Goal: Information Seeking & Learning: Learn about a topic

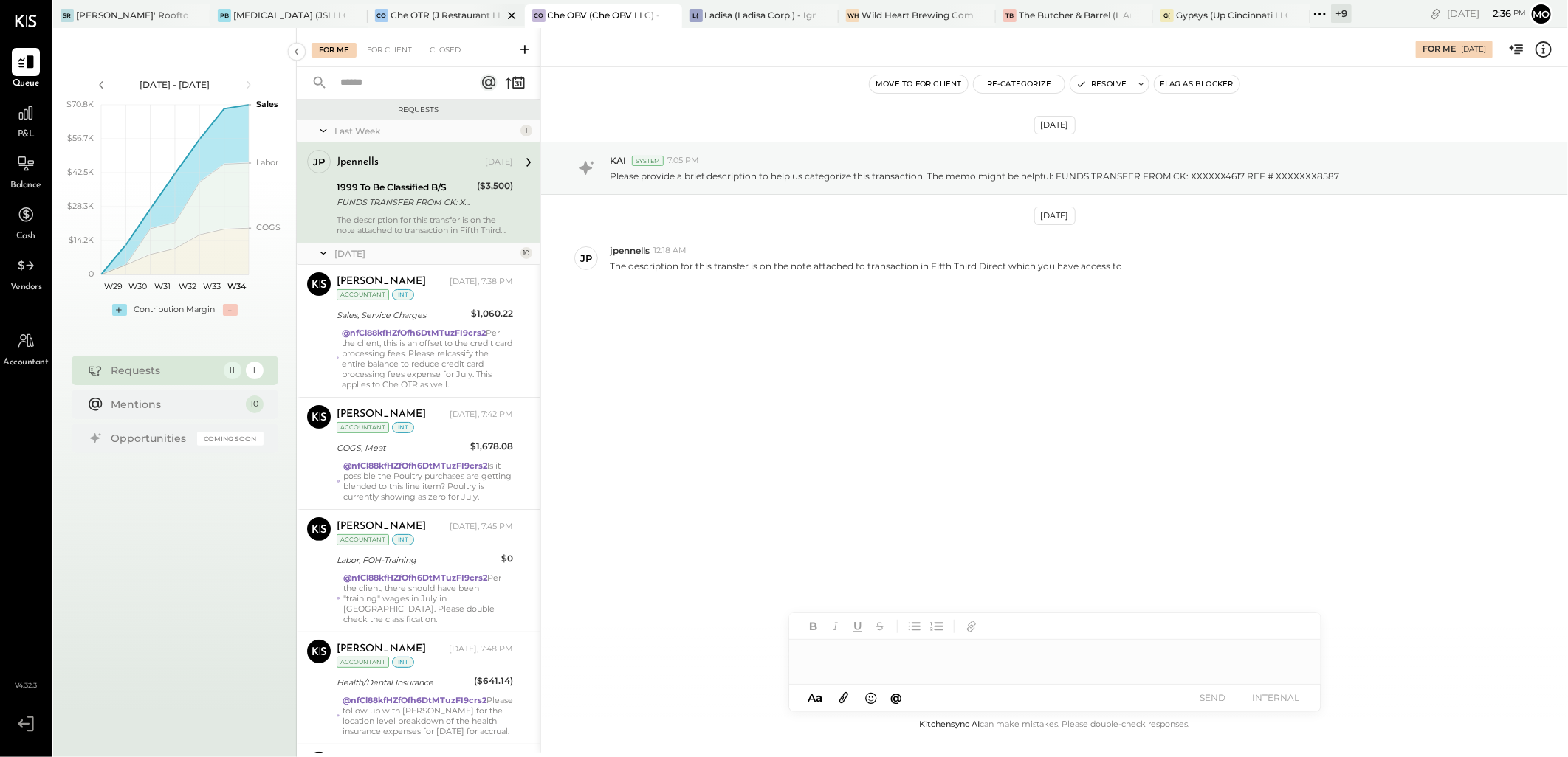
click at [434, 18] on div "Che OTR (J Restaurant LLC) - Ignite" at bounding box center [446, 15] width 113 height 12
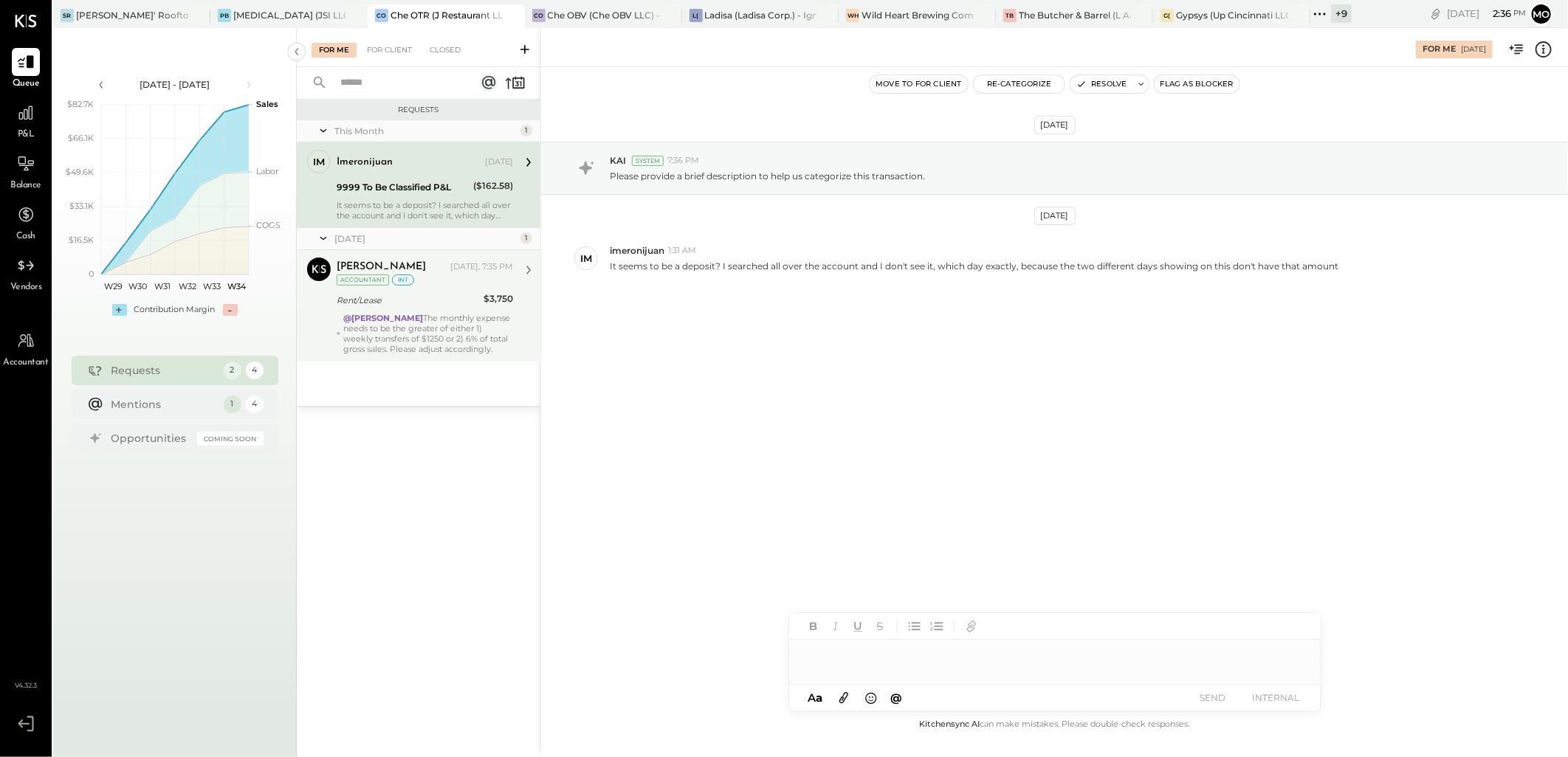
click at [445, 333] on div "@Mohammadsalkin Ansari The monthly expense needs to be the greater of either 1)…" at bounding box center [428, 334] width 170 height 41
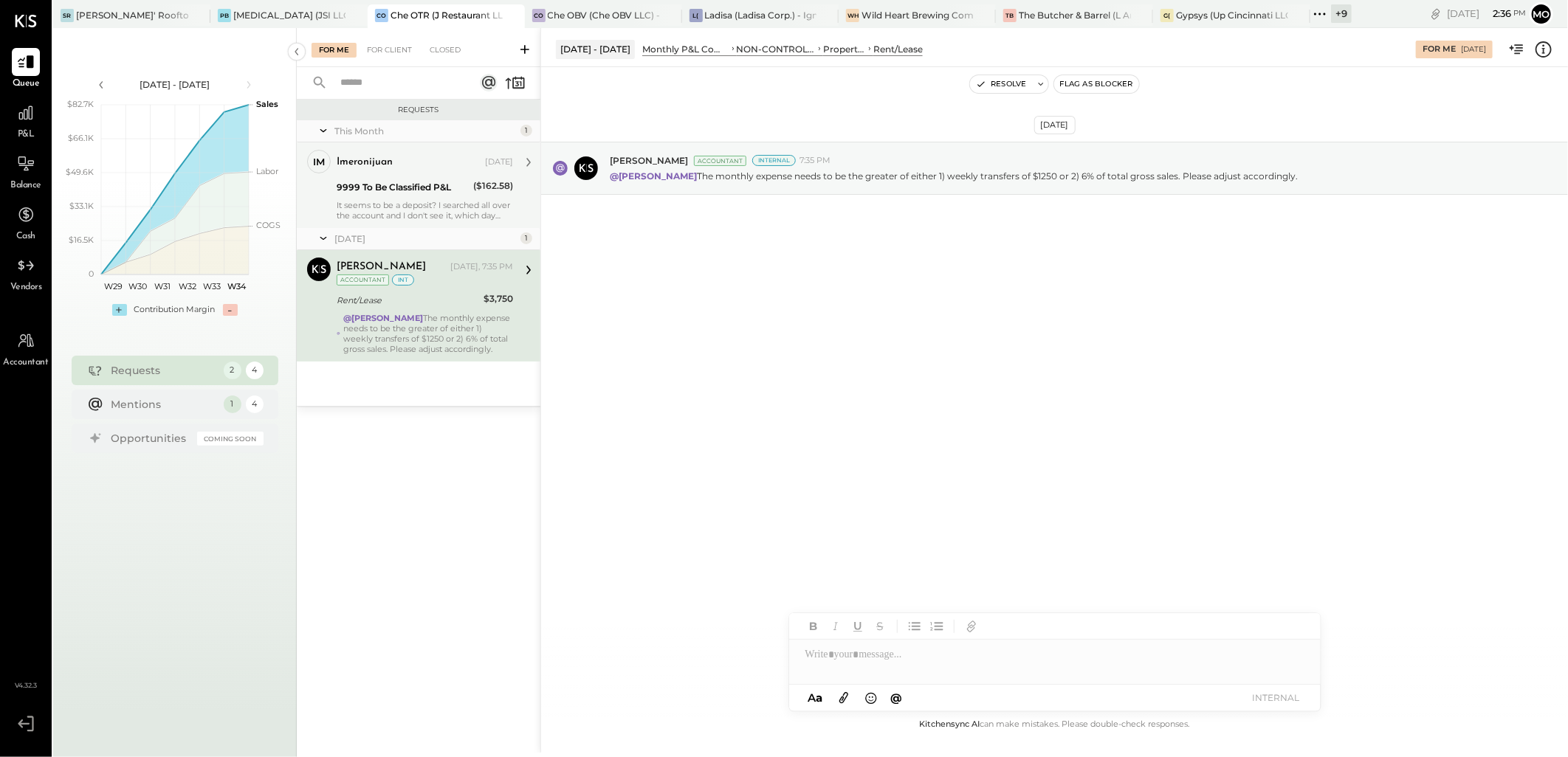
click at [471, 195] on div "9999 To Be Classified P&L ($162.58)" at bounding box center [425, 187] width 177 height 18
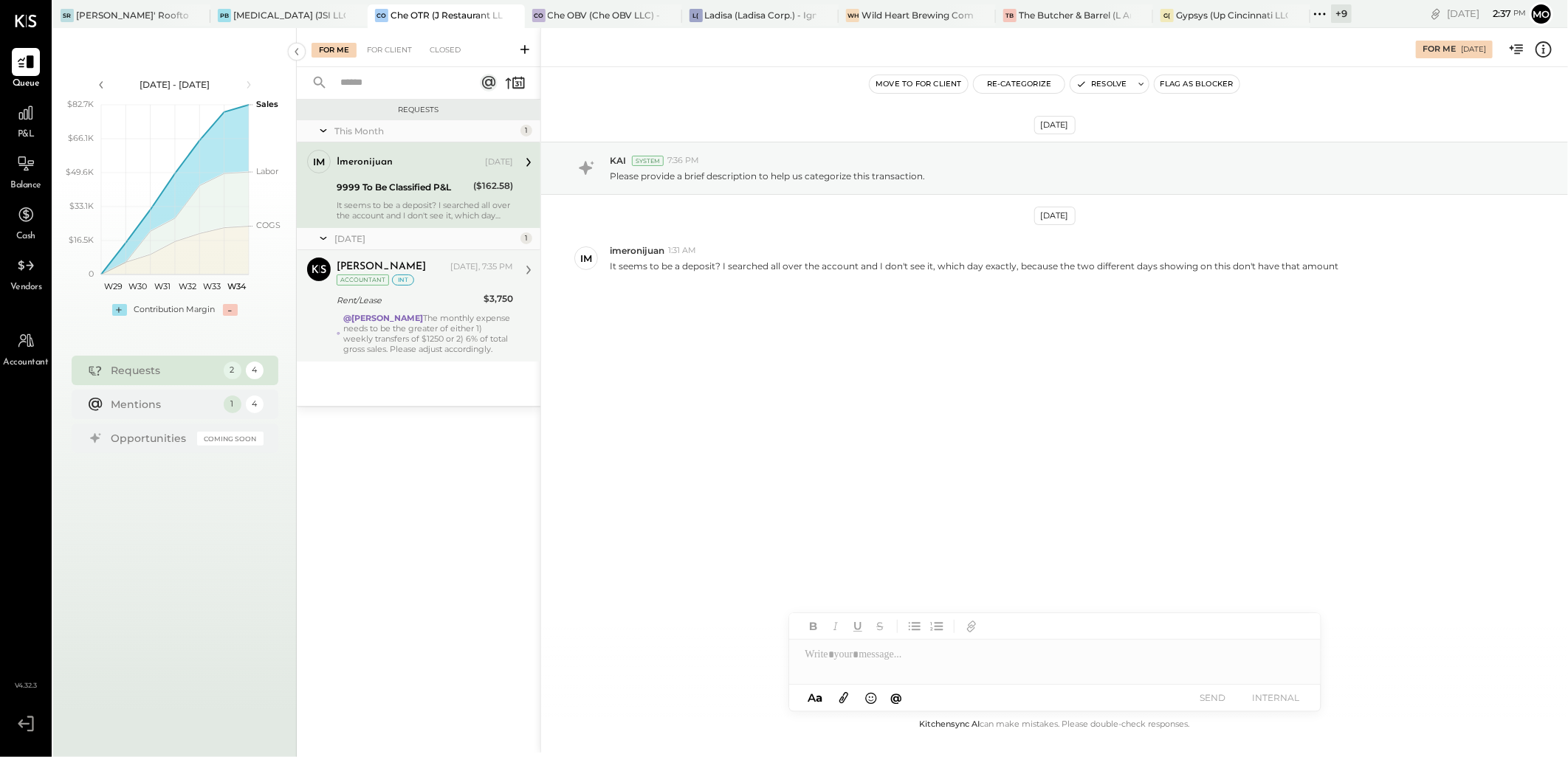
click at [387, 60] on div "For Me For Client Closed" at bounding box center [419, 47] width 244 height 39
click at [385, 54] on div "For Client" at bounding box center [390, 50] width 60 height 15
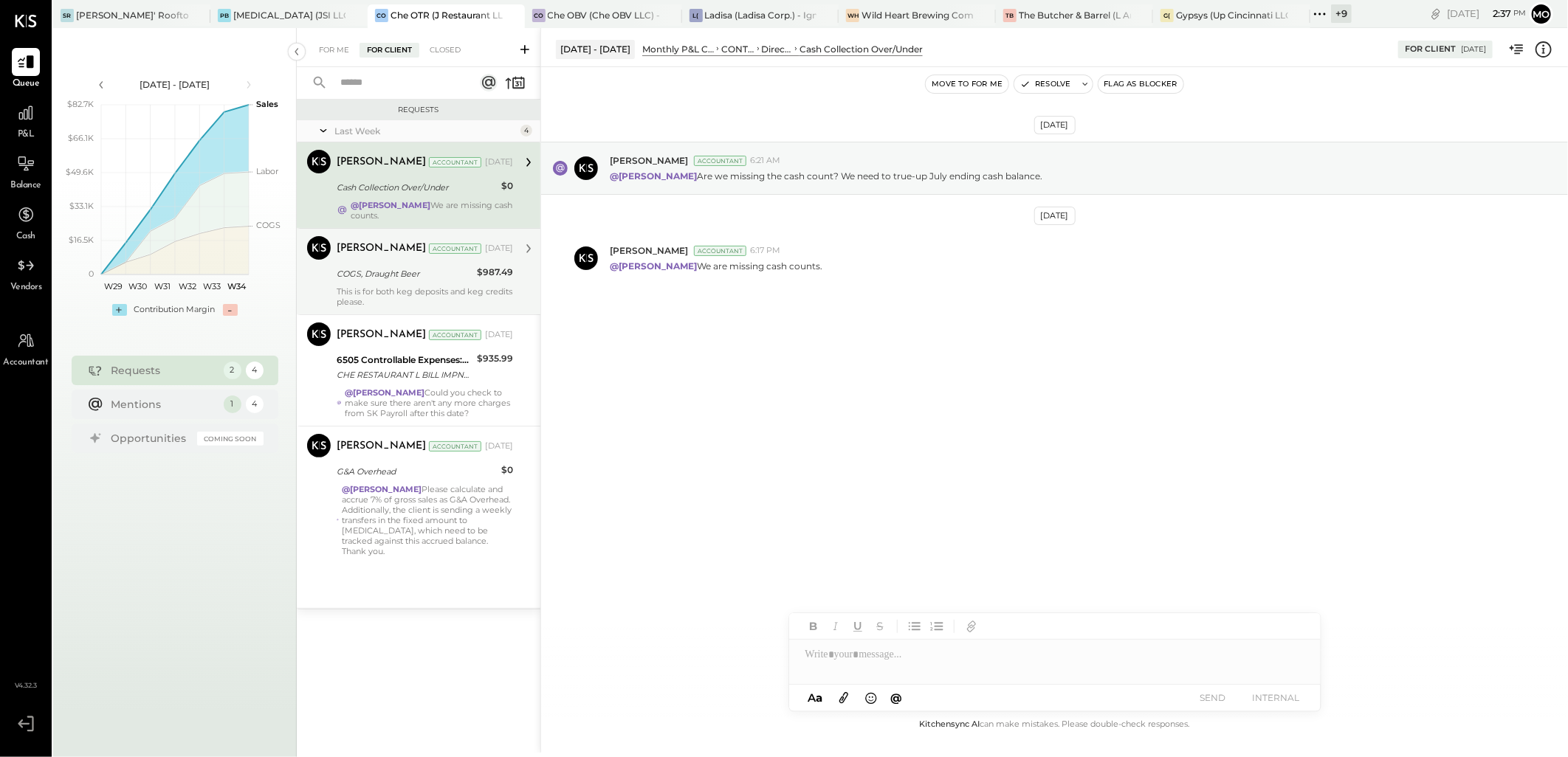
click at [416, 288] on div "This is for both keg deposits and keg credits please." at bounding box center [425, 297] width 177 height 20
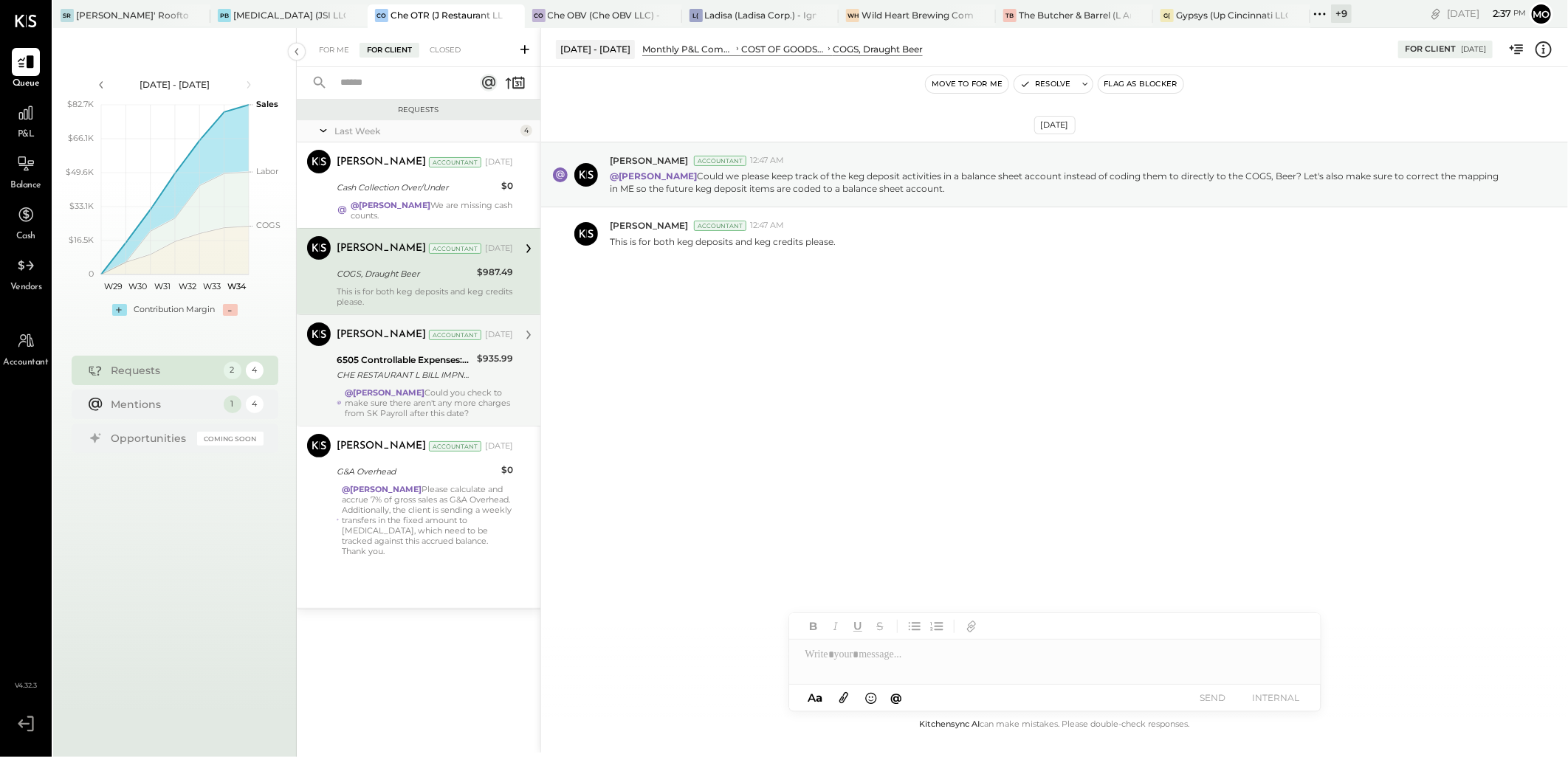
click at [438, 369] on div "CHE RESTAURANT L BILL IMPND 147-4441259 CHE RESTAURANT LLC 071725 [URL][DOMAIN_…" at bounding box center [405, 375] width 136 height 15
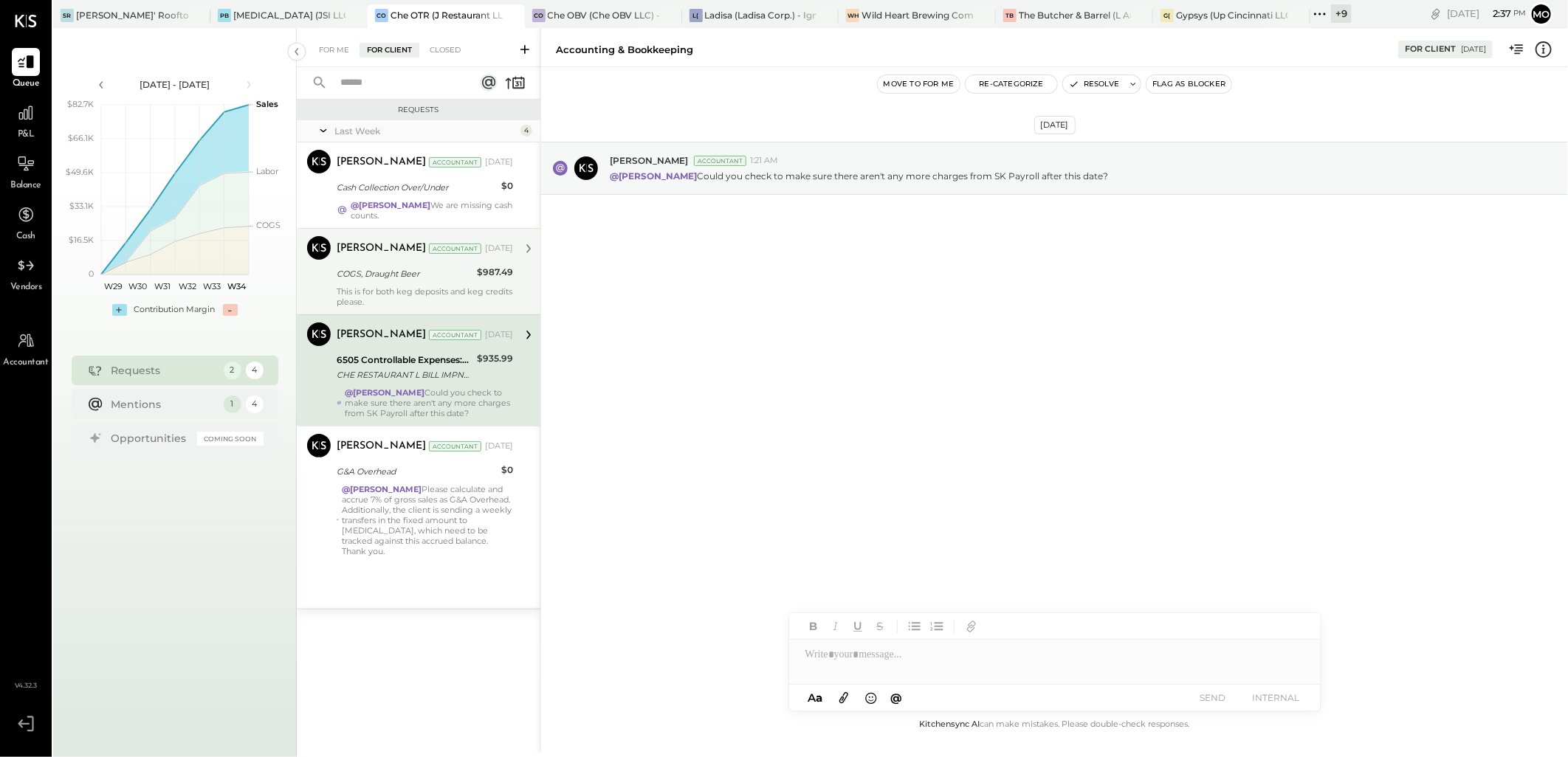
click at [488, 293] on div "This is for both keg deposits and keg credits please." at bounding box center [425, 297] width 177 height 20
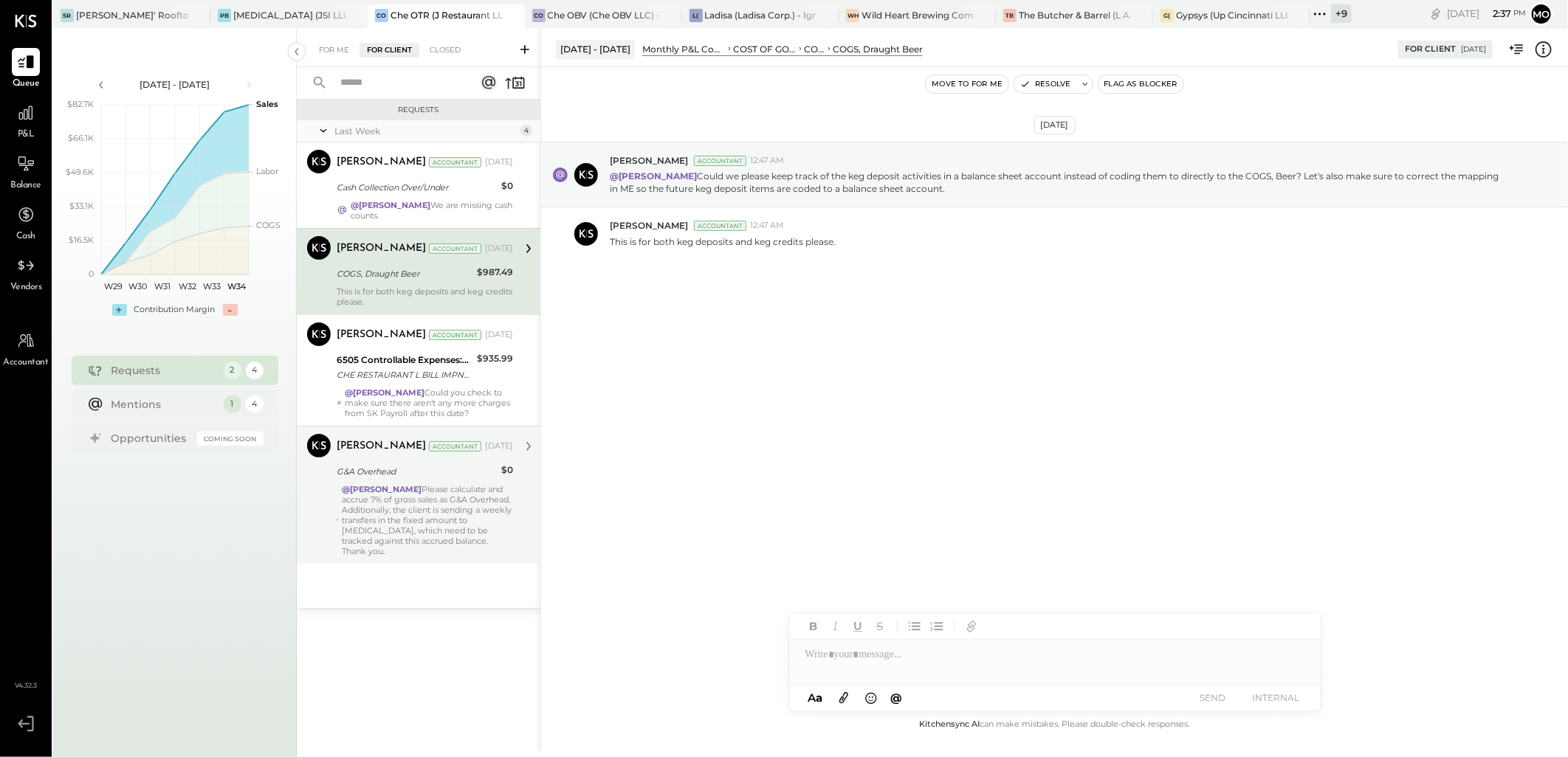
click at [470, 502] on div "@[PERSON_NAME] Please calculate and accrue 7% of gross sales as G&A Overhead. A…" at bounding box center [427, 521] width 171 height 73
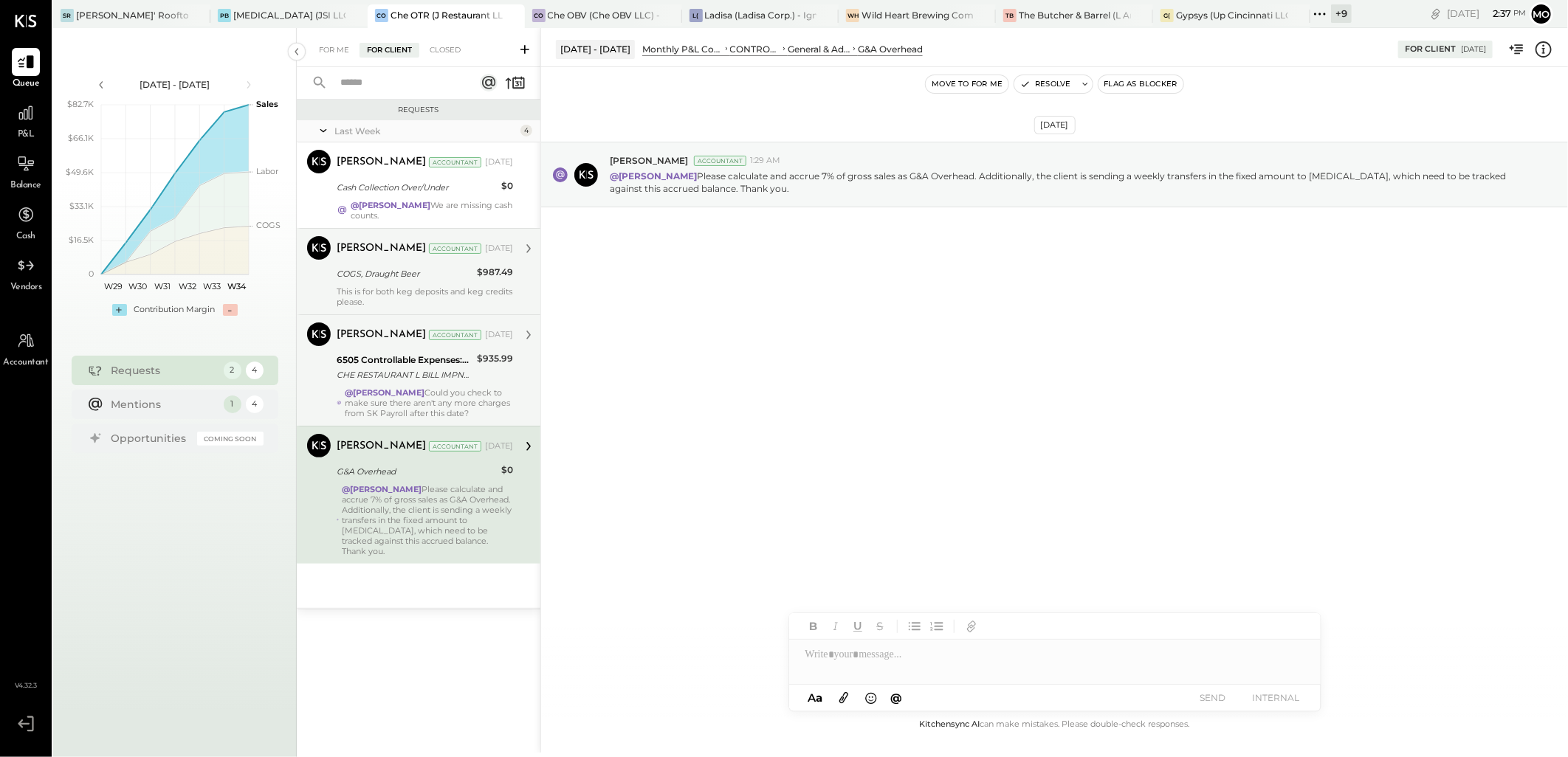
click at [450, 381] on div "CHE RESTAURANT L BILL IMPND 147-4441259 CHE RESTAURANT LLC 071725 [URL][DOMAIN_…" at bounding box center [405, 375] width 136 height 15
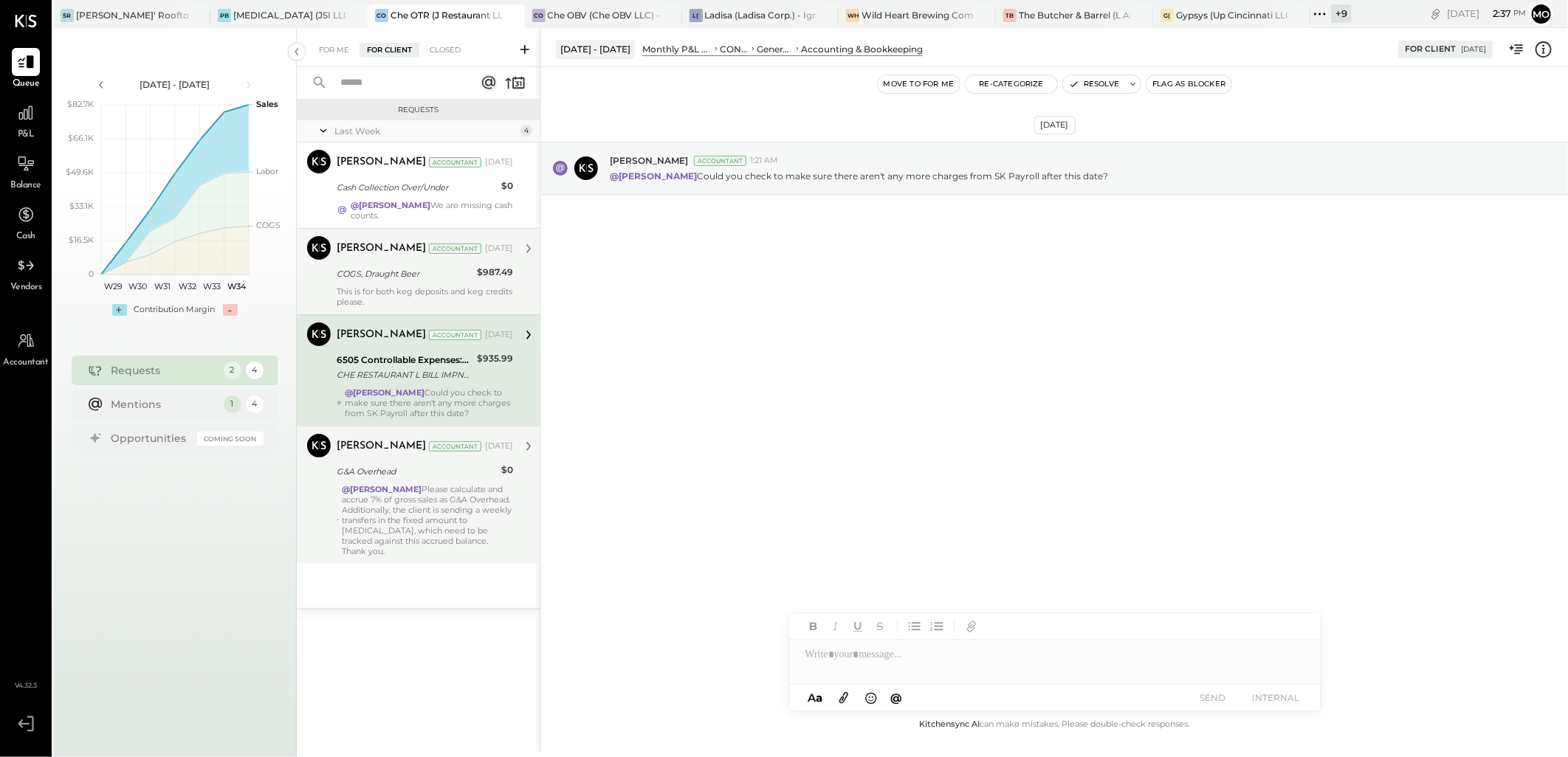
click at [432, 254] on div "[PERSON_NAME] Accountant" at bounding box center [409, 249] width 145 height 15
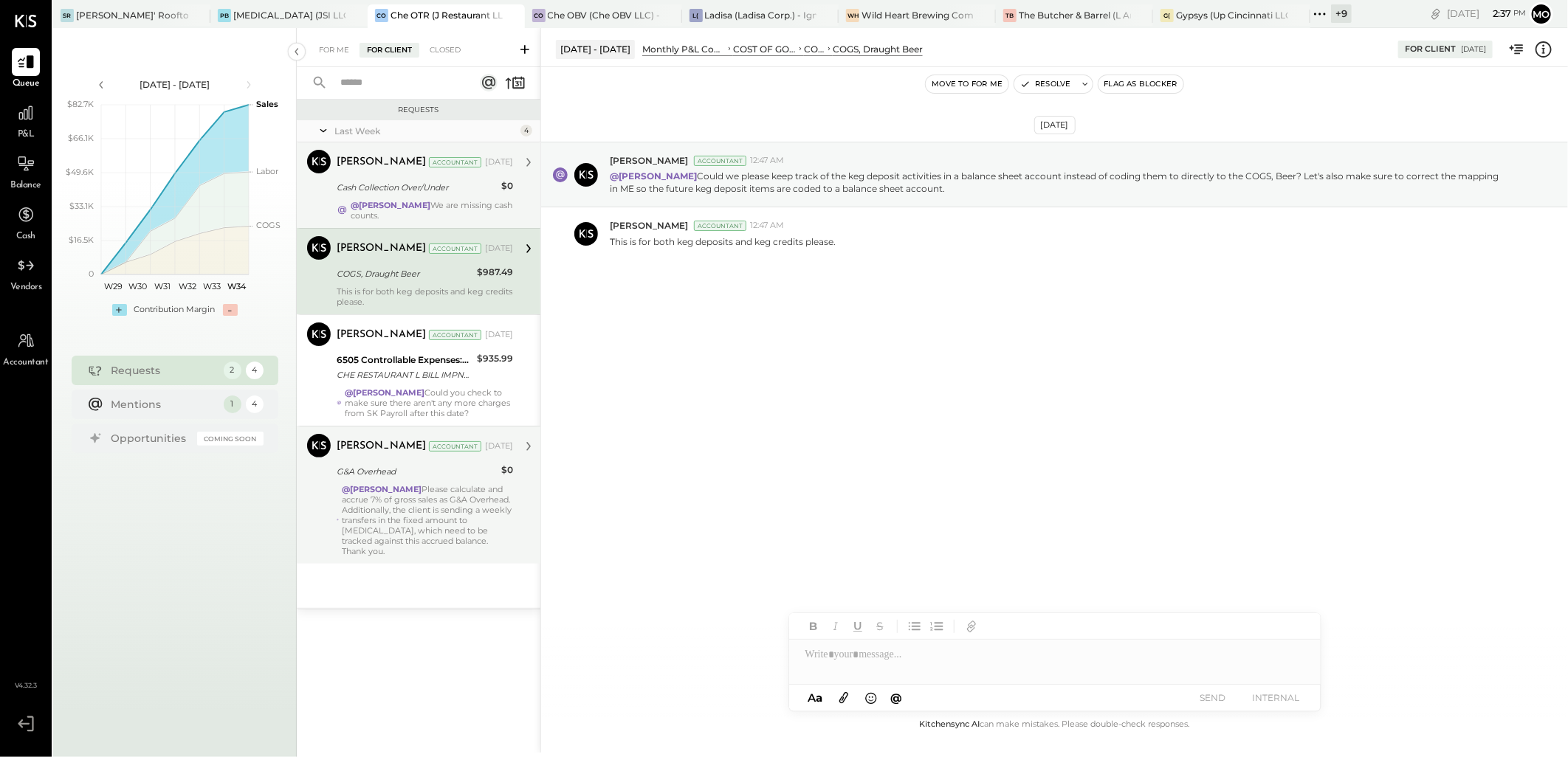
click at [423, 189] on div "Cash Collection Over/Under" at bounding box center [417, 188] width 160 height 15
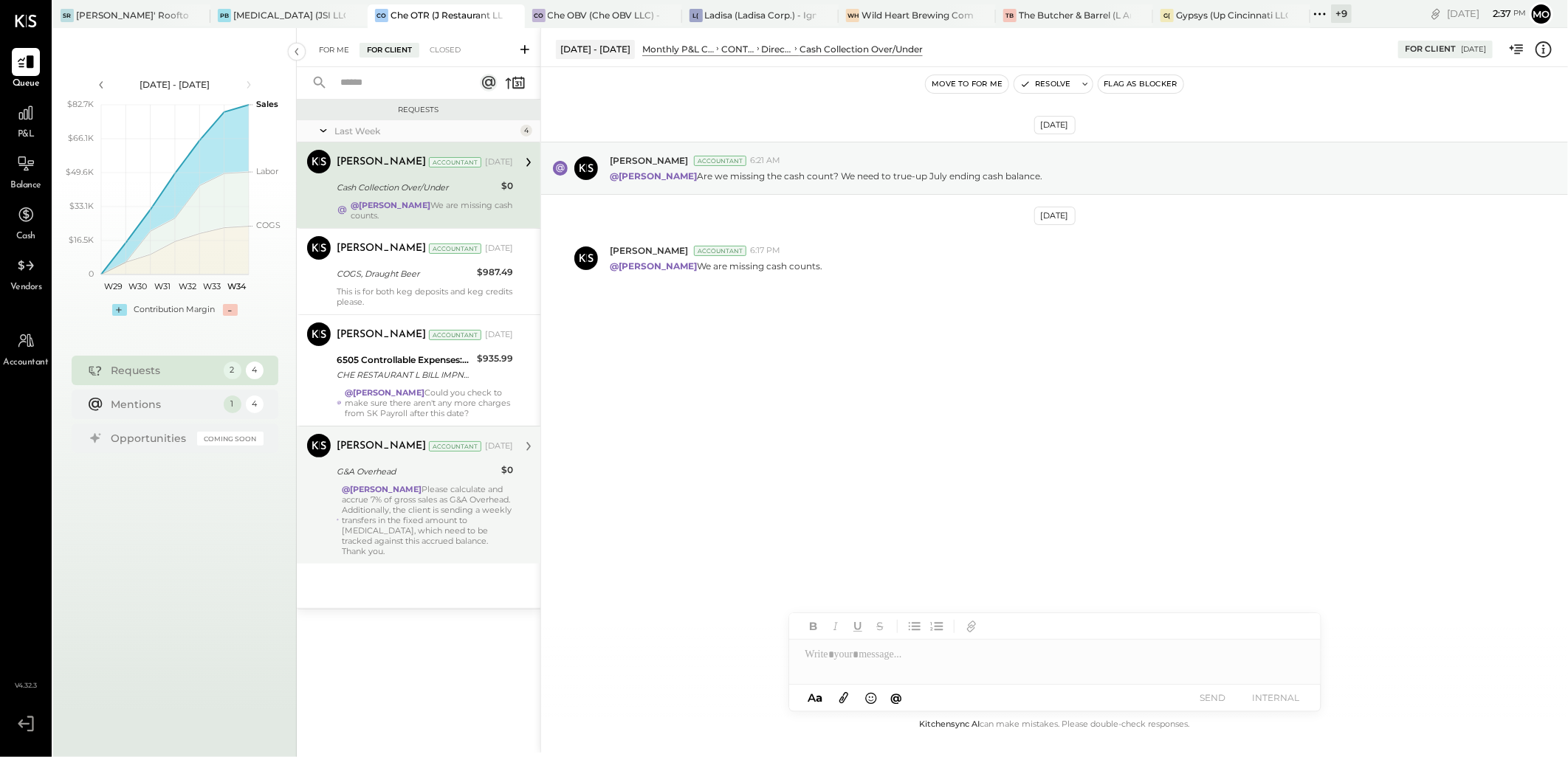
click at [323, 49] on div "For Me" at bounding box center [334, 50] width 45 height 15
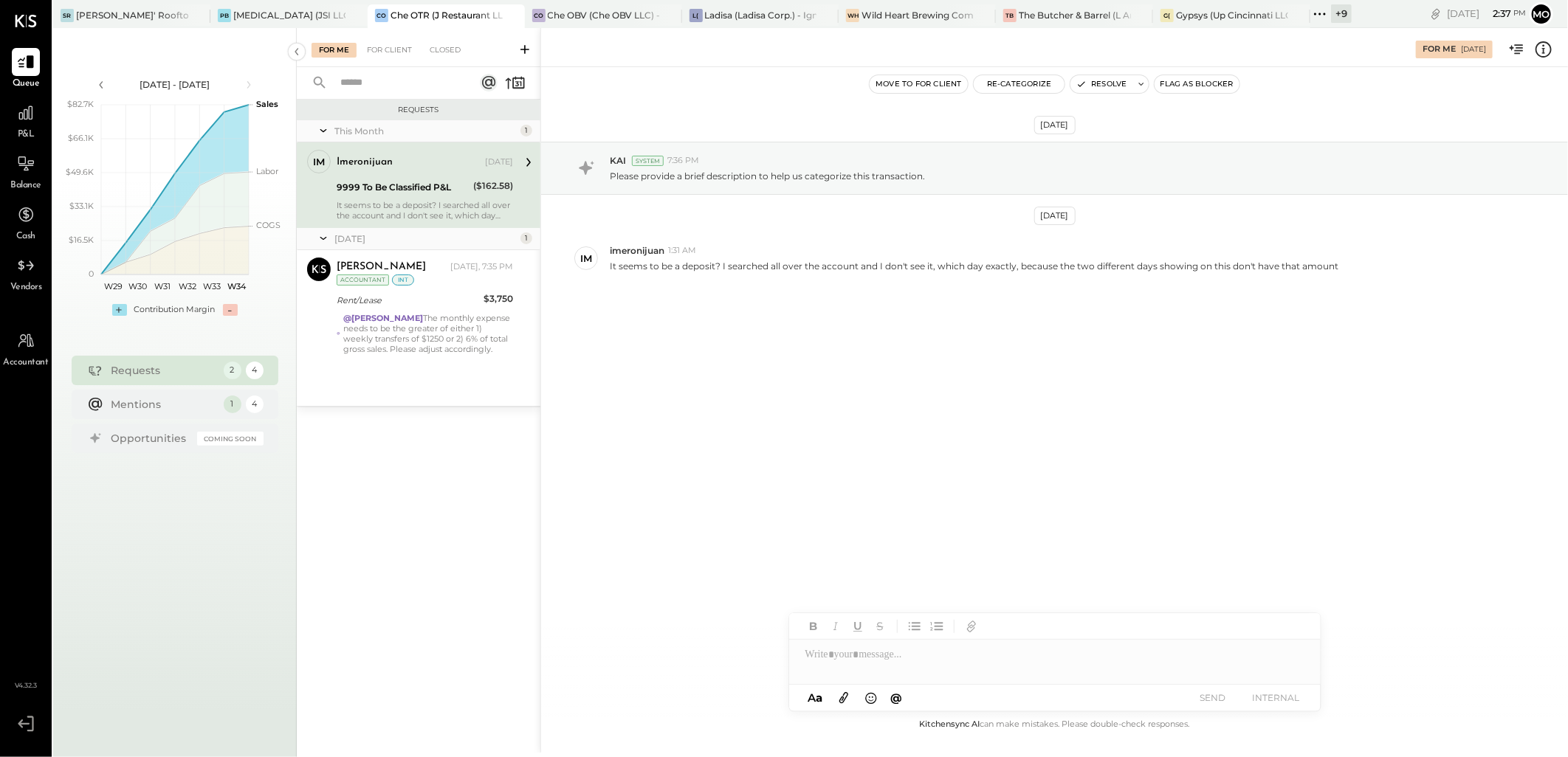
click at [586, 2] on div "SR [PERSON_NAME]' Rooftop - Ignite PB [MEDICAL_DATA] (JSI LLC) - Ignite CO Che …" at bounding box center [702, 14] width 1298 height 28
click at [578, 17] on div "Che OBV (Che OBV LLC) - Ignite" at bounding box center [604, 15] width 113 height 12
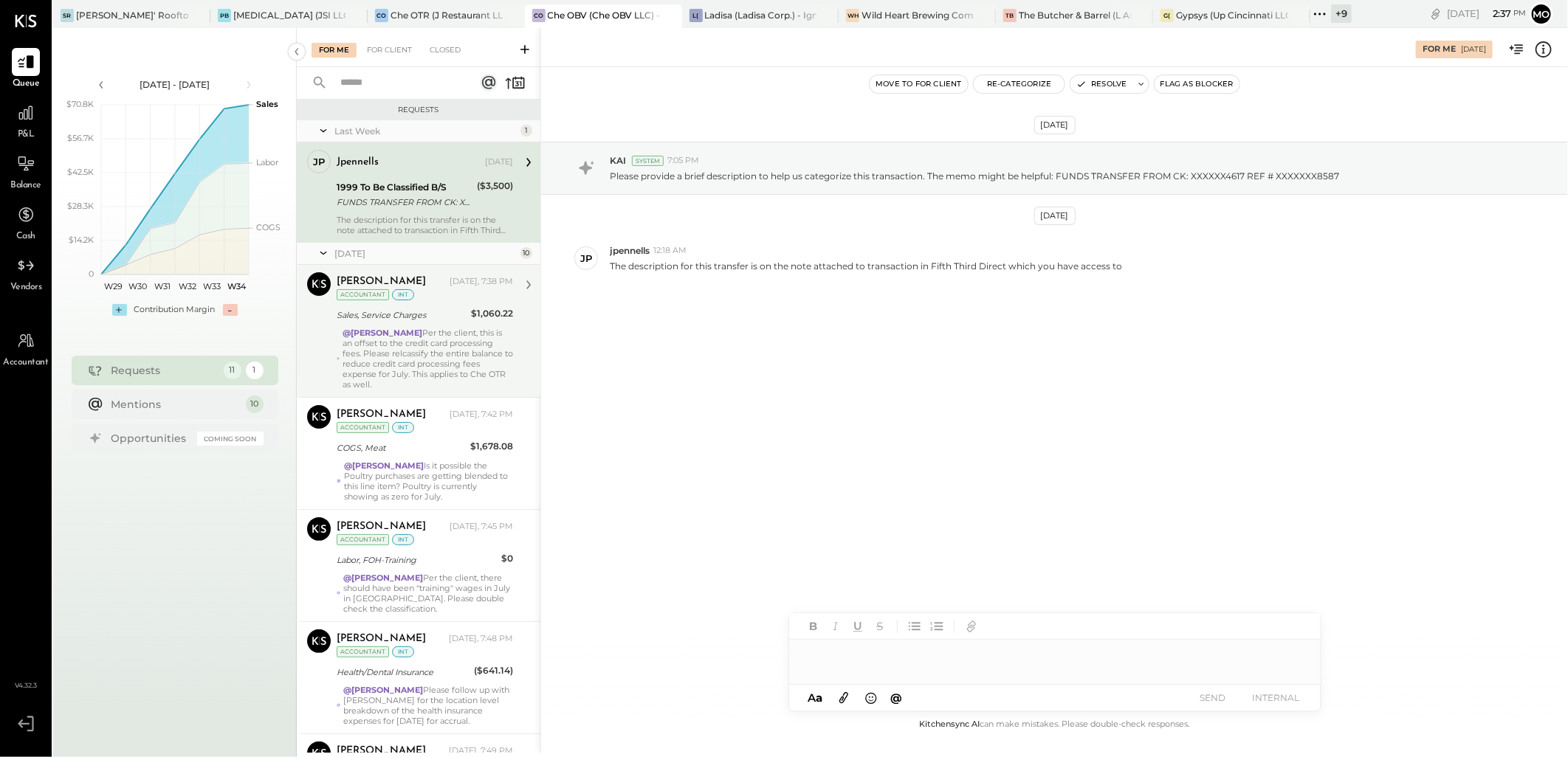
click at [392, 358] on div "@Mohammadsalkin Ansari Per the client, this is an offset to the credit card pro…" at bounding box center [427, 358] width 170 height 62
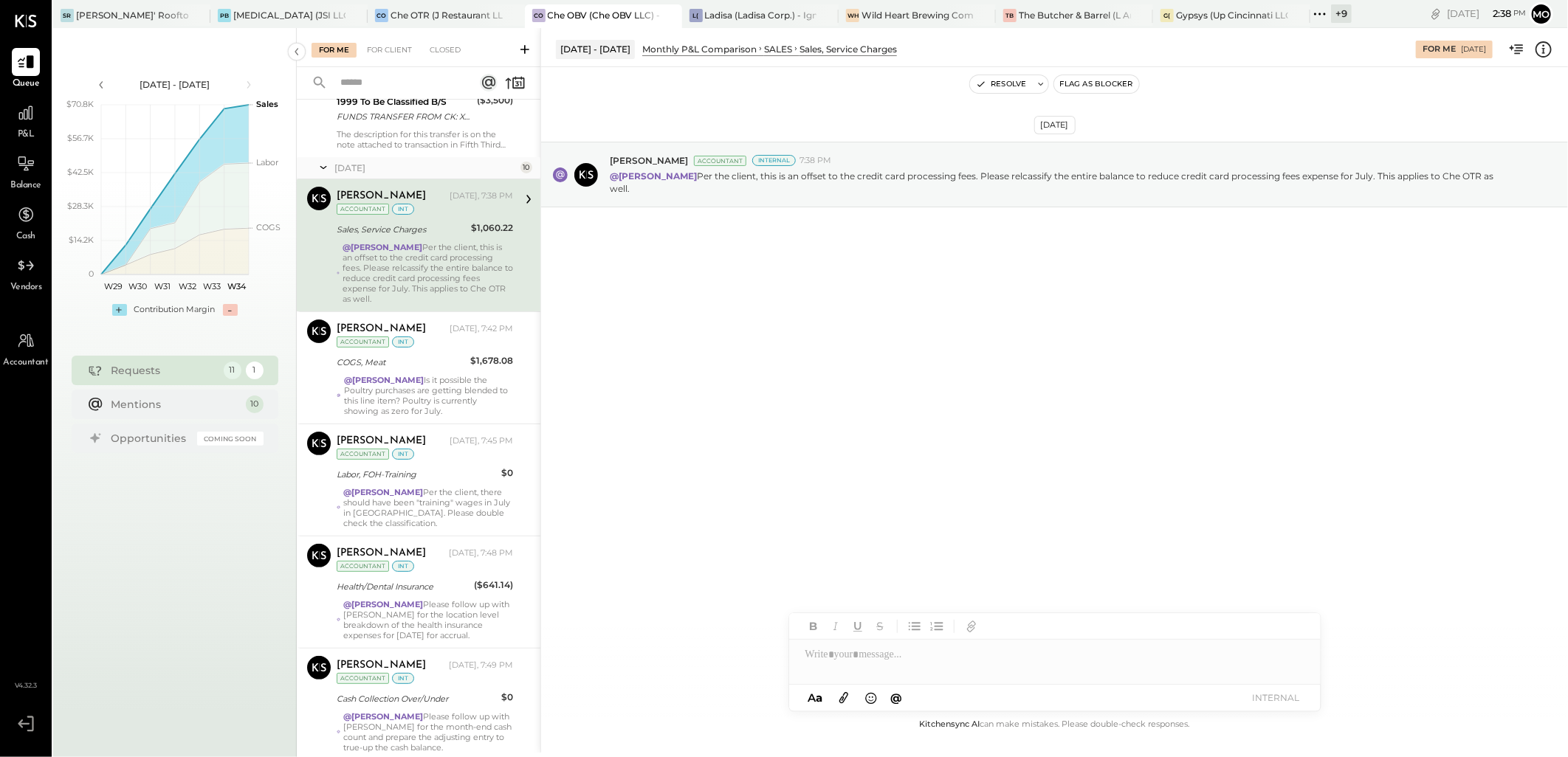
scroll to position [82, 0]
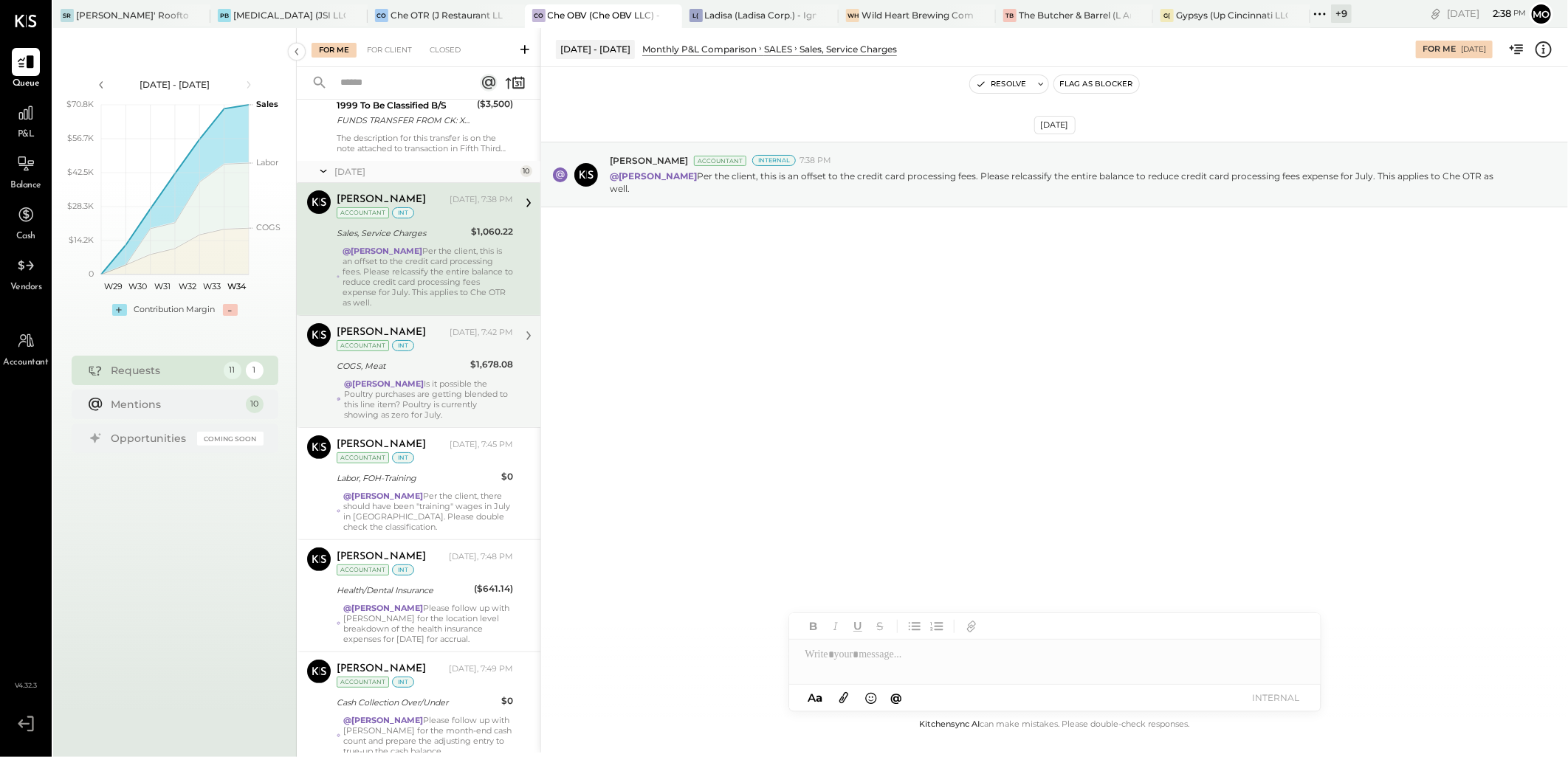
click at [441, 405] on div "@[PERSON_NAME] Is it possible the Poultry purchases are getting blended to this…" at bounding box center [429, 399] width 169 height 41
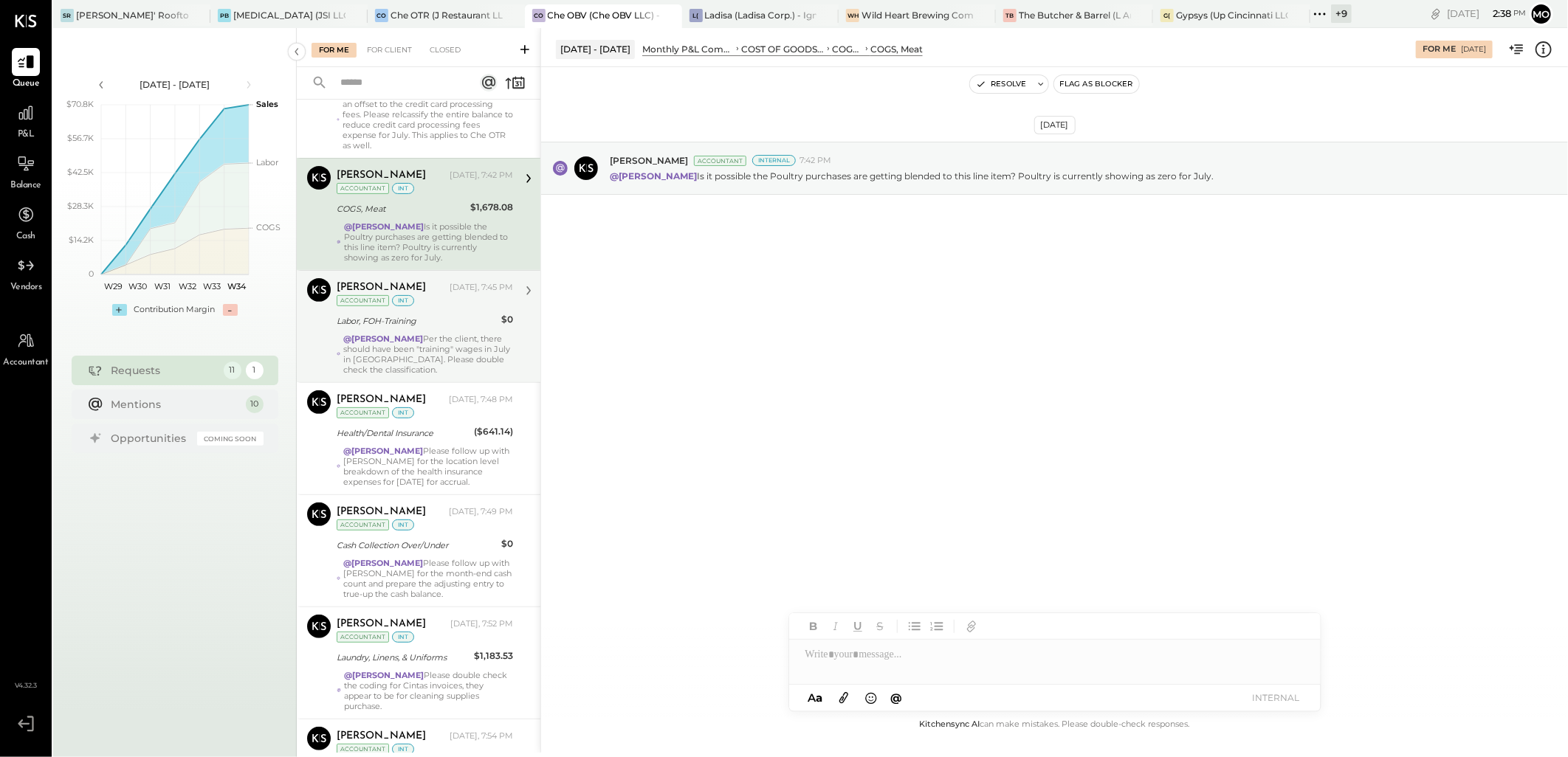
scroll to position [246, 0]
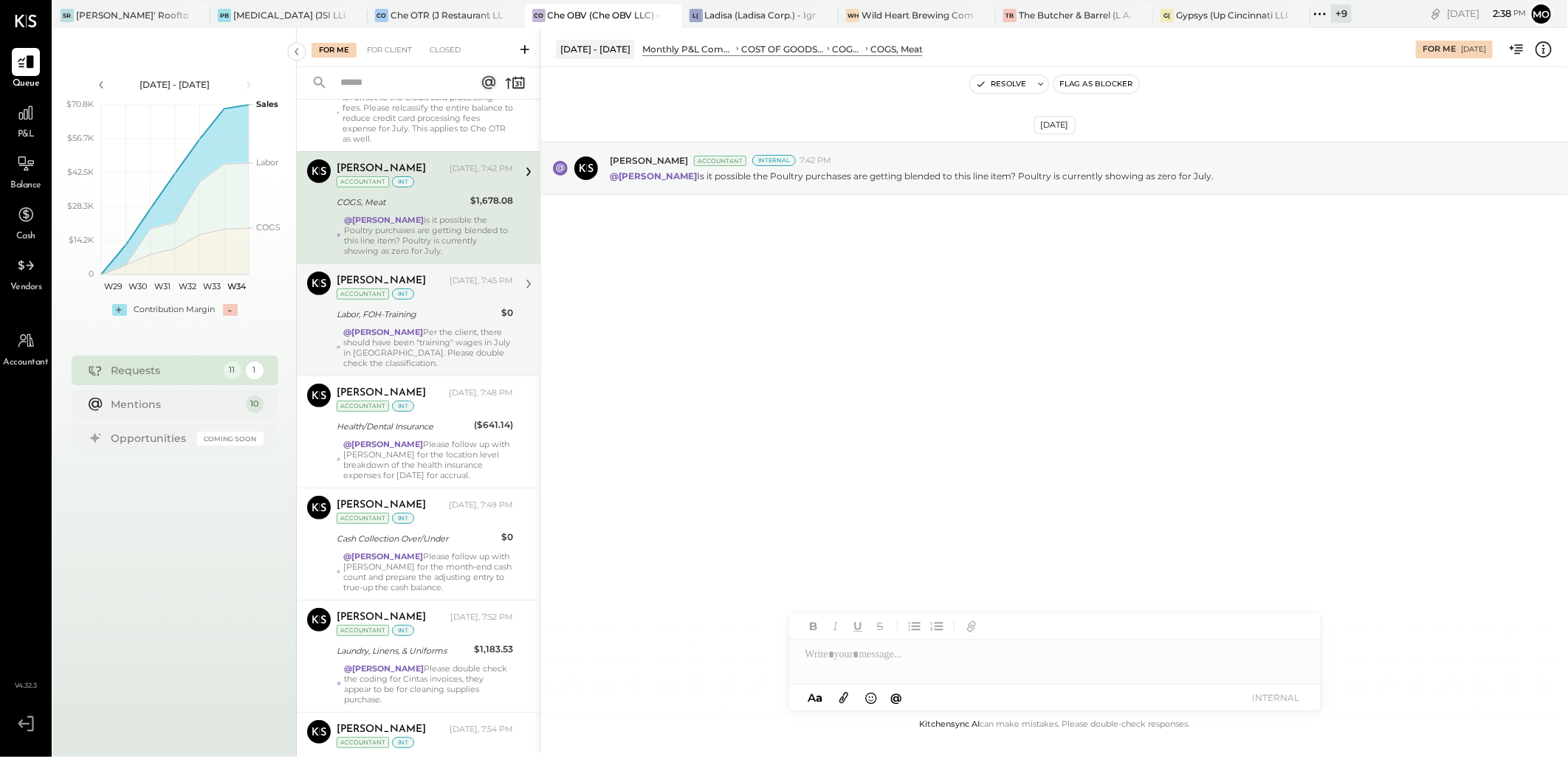
click at [433, 316] on div "Labor, FOH-Training" at bounding box center [417, 314] width 160 height 15
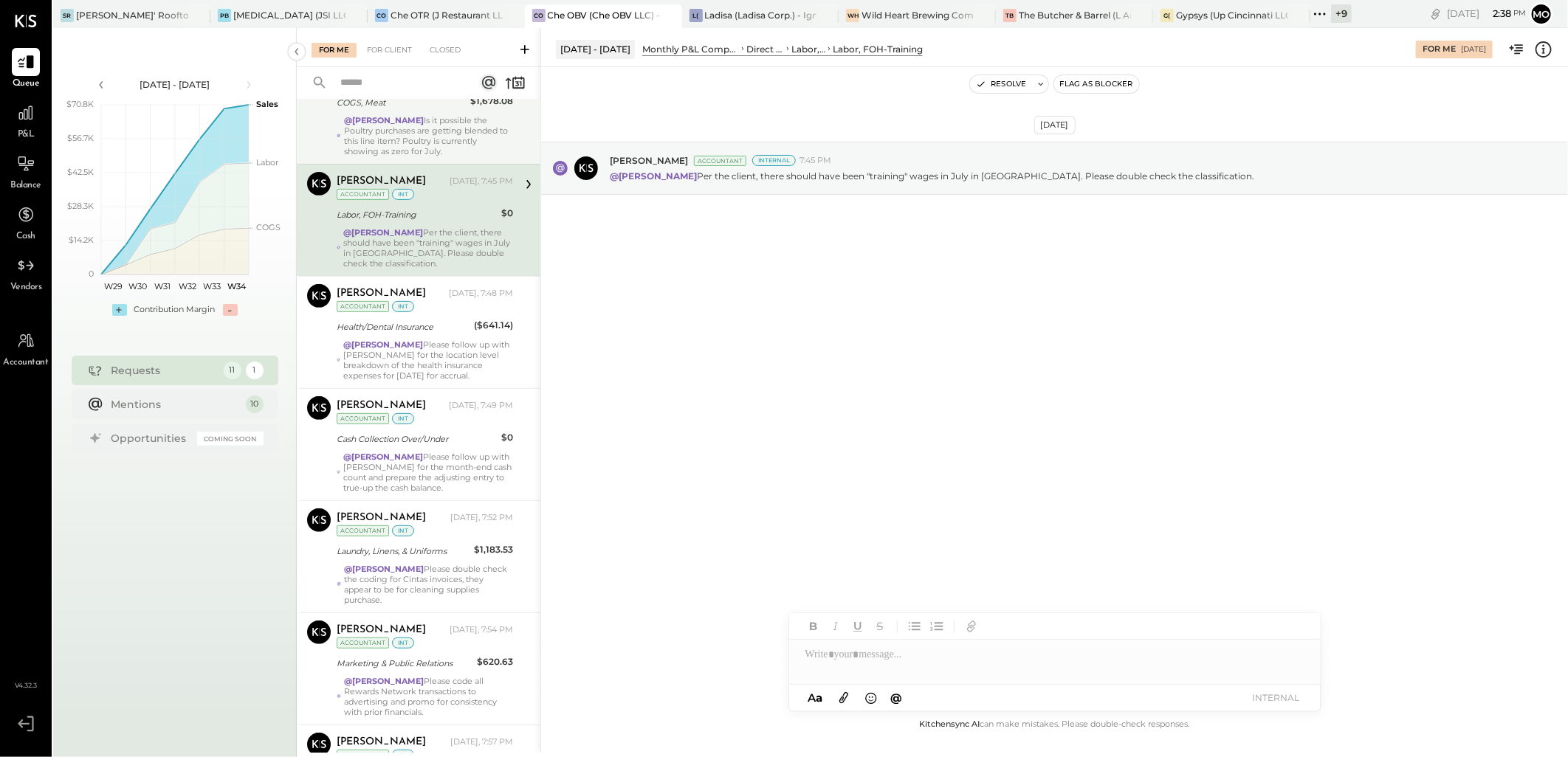
scroll to position [492, 0]
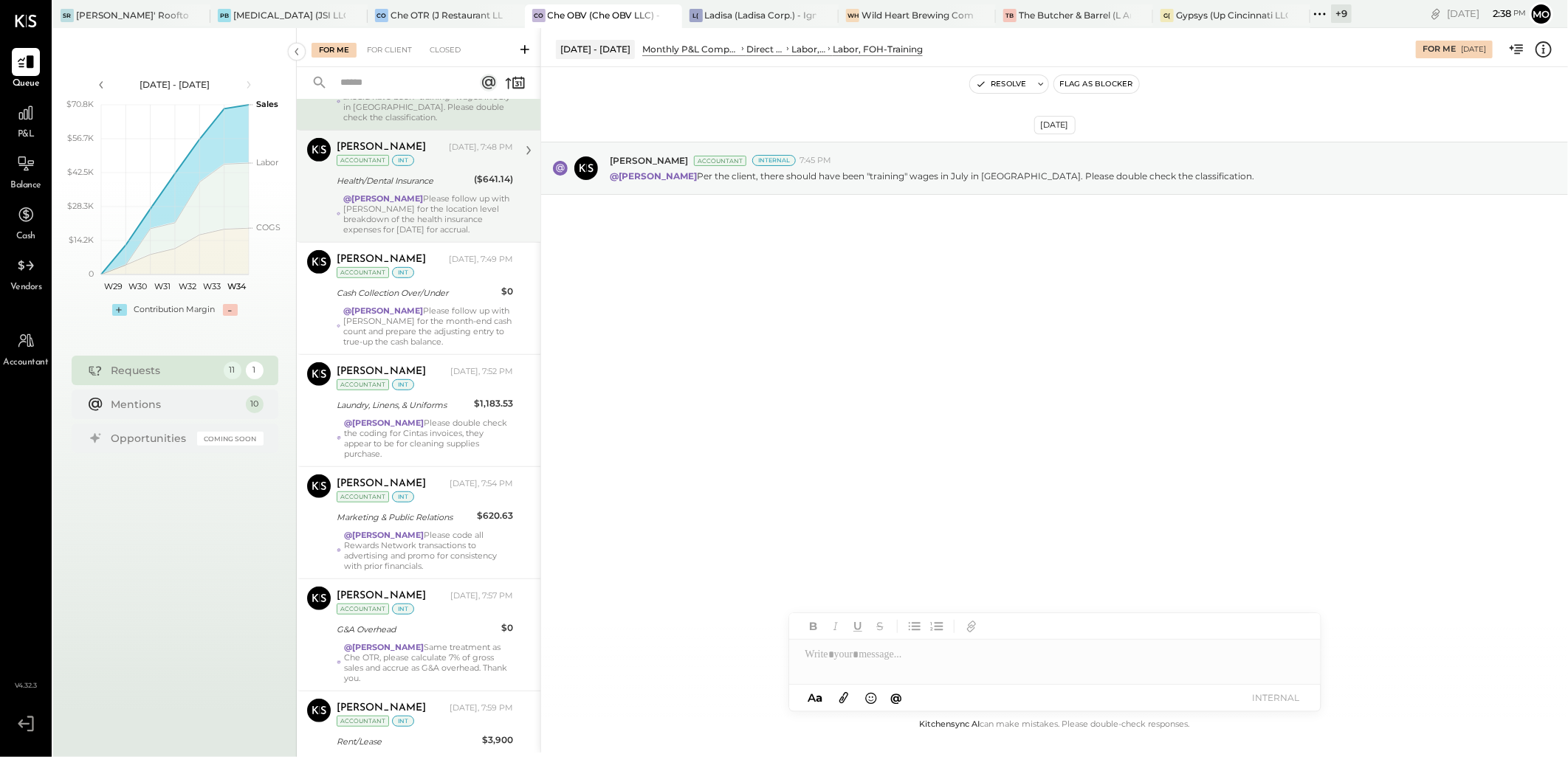
click at [427, 234] on div "@Mohammadsalkin Ansari Please follow up with [PERSON_NAME] for the location lev…" at bounding box center [428, 214] width 170 height 41
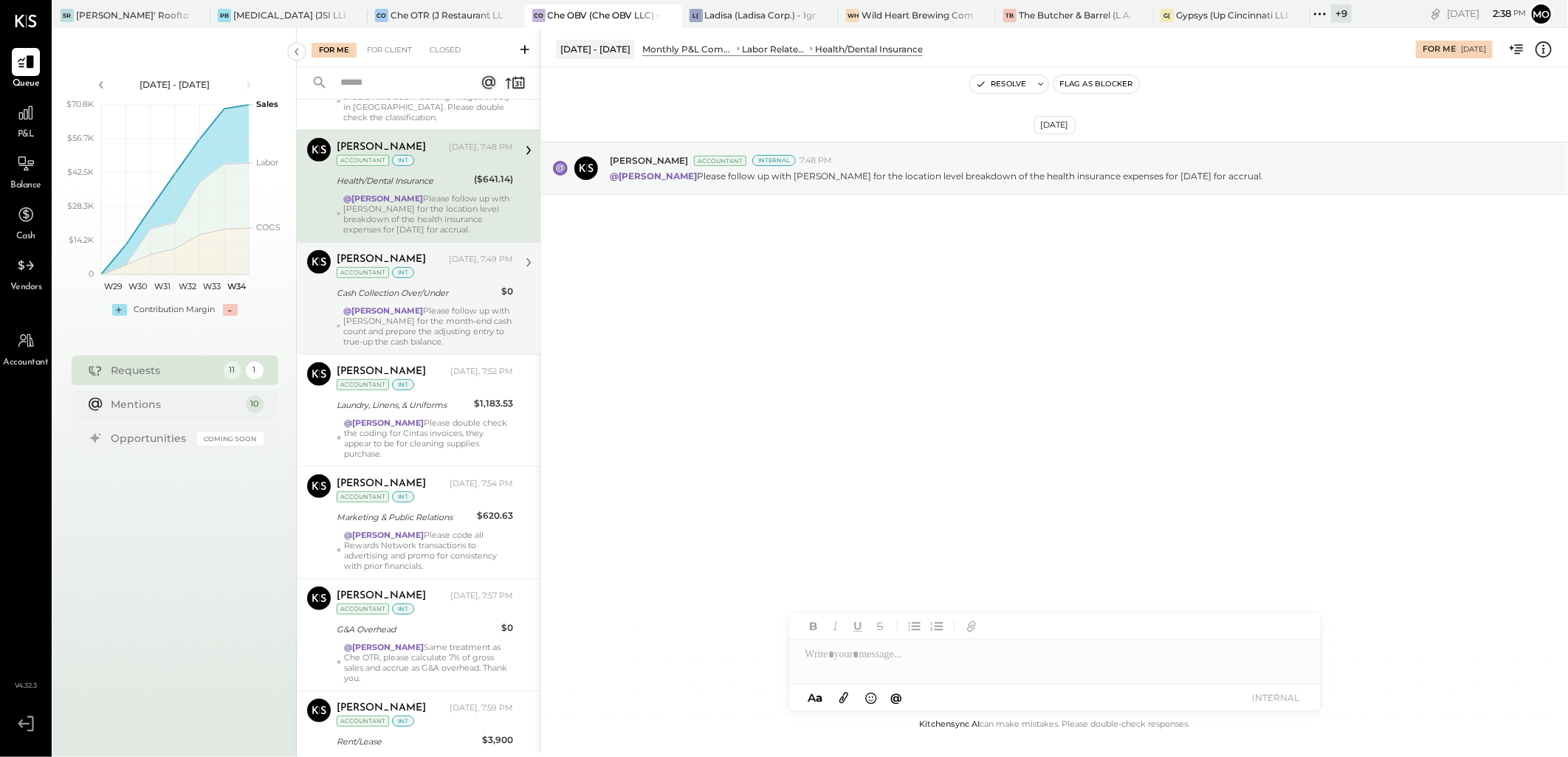
click at [423, 312] on strong "@[PERSON_NAME]" at bounding box center [383, 311] width 80 height 10
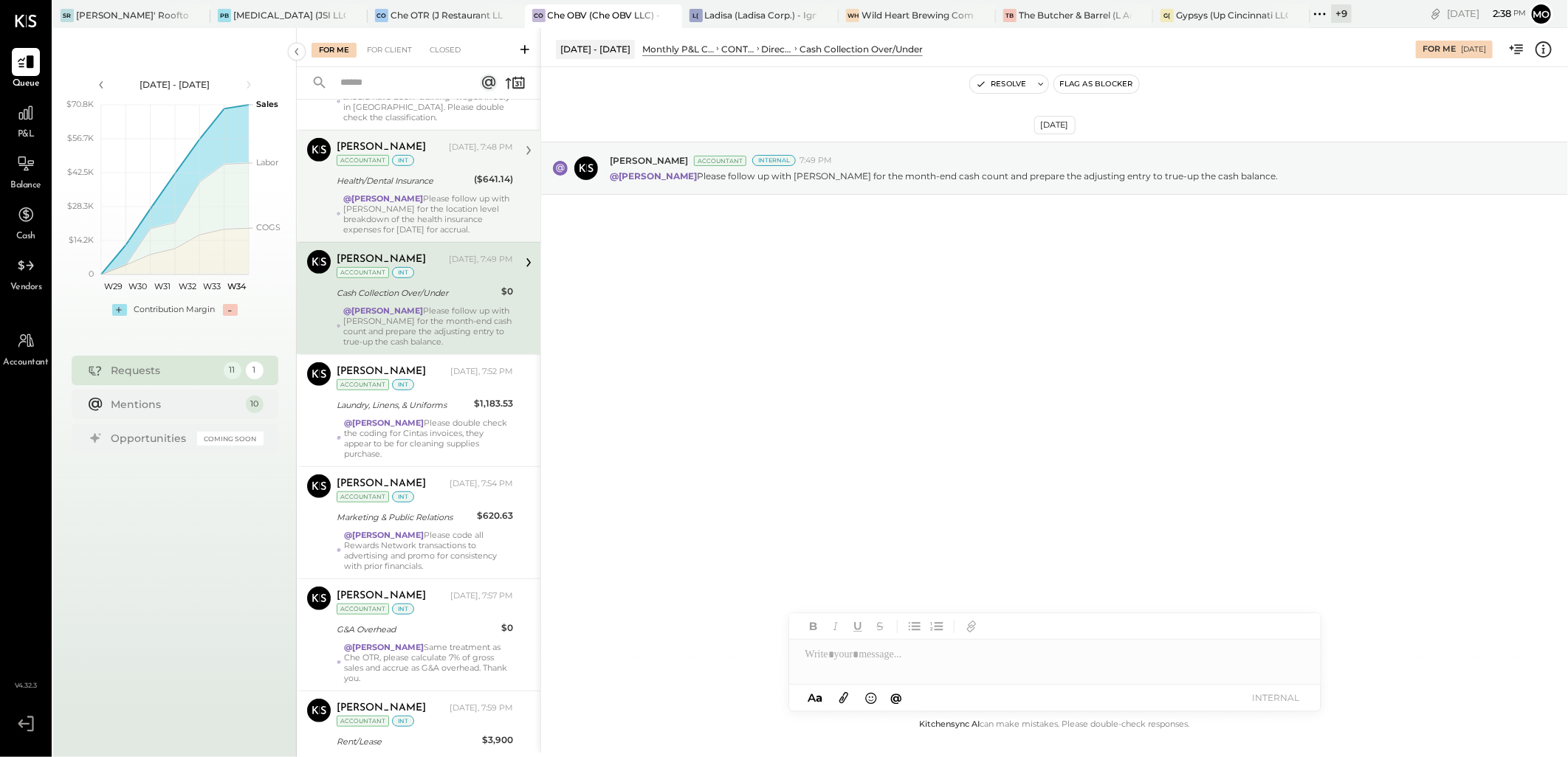
click at [439, 223] on div "@Mohammadsalkin Ansari Please follow up with [PERSON_NAME] for the location lev…" at bounding box center [428, 214] width 170 height 41
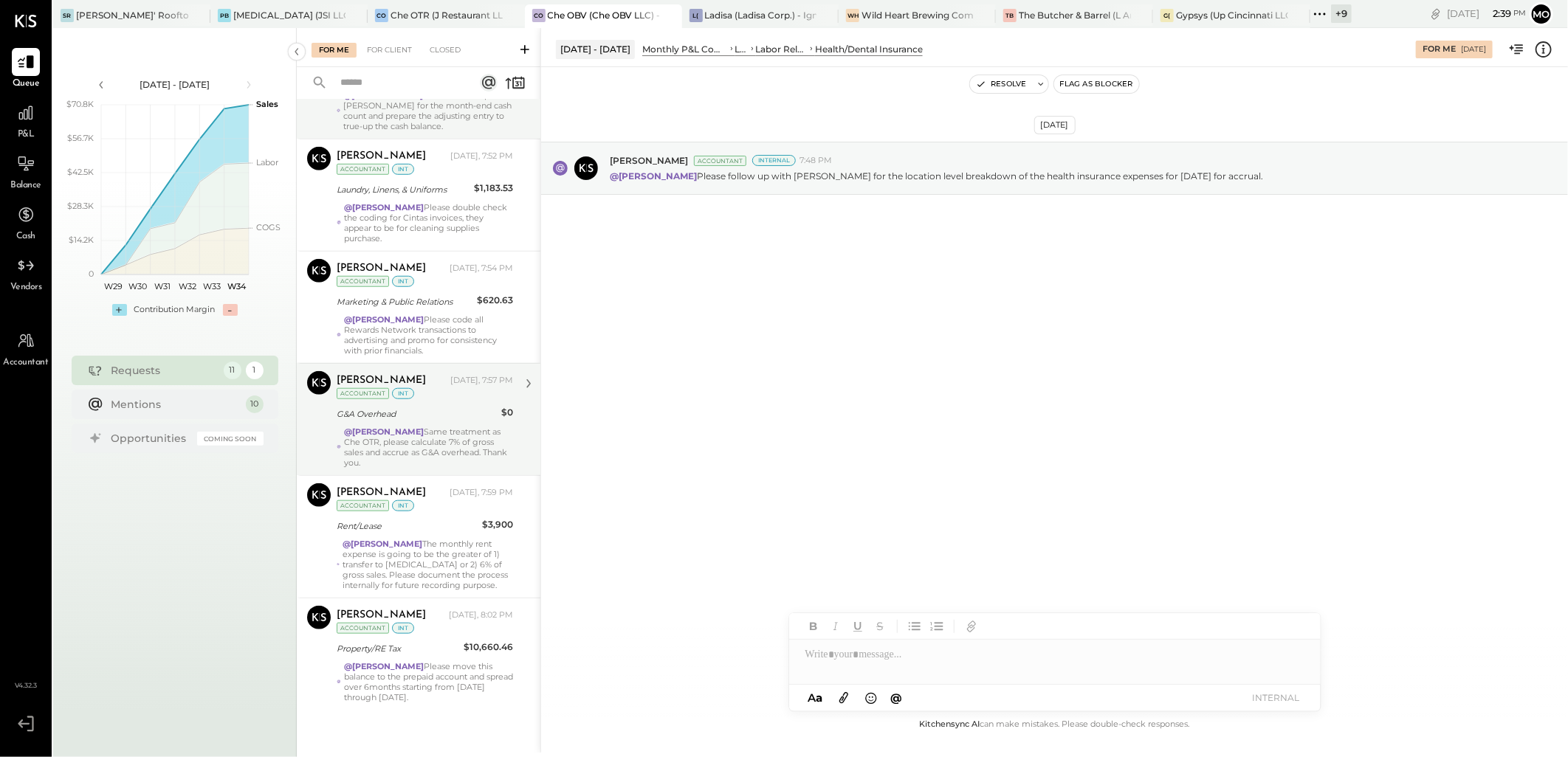
scroll to position [710, 0]
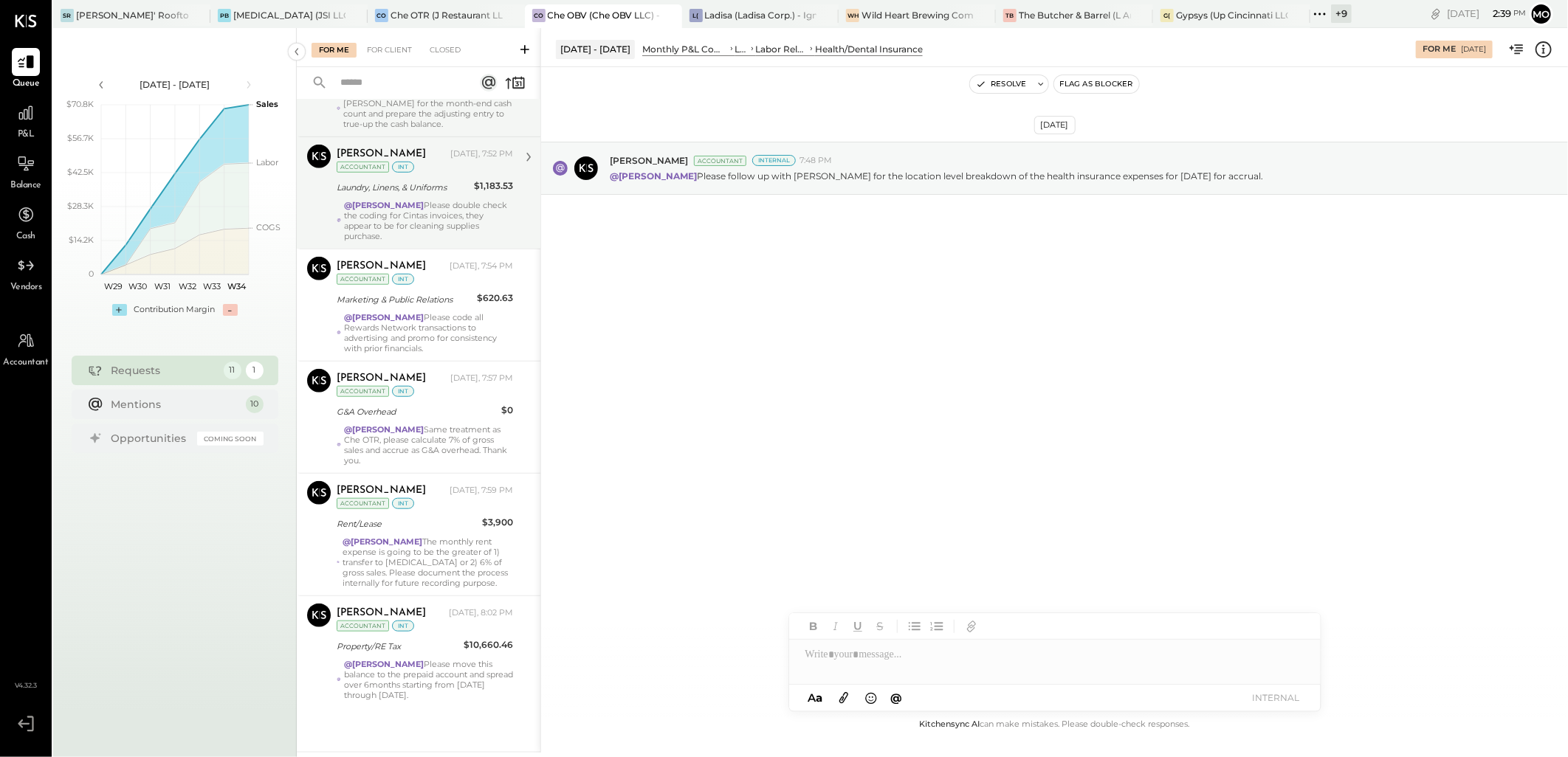
click at [429, 219] on div "@Mohammadsalkin Ansari Please double check the coding for Cintas invoices, they…" at bounding box center [429, 220] width 169 height 41
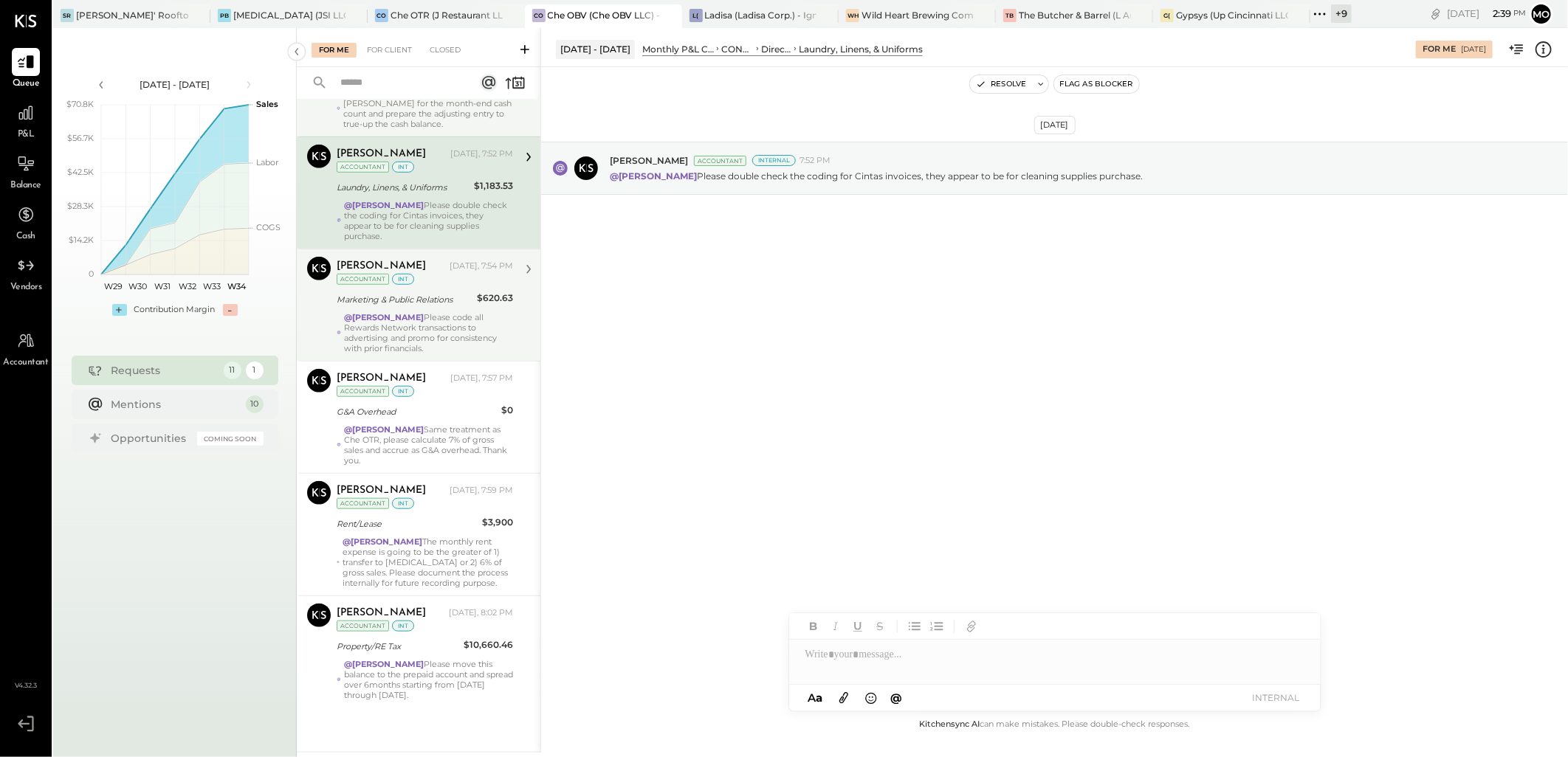
click at [450, 305] on div "Marketing & Public Relations" at bounding box center [405, 299] width 136 height 15
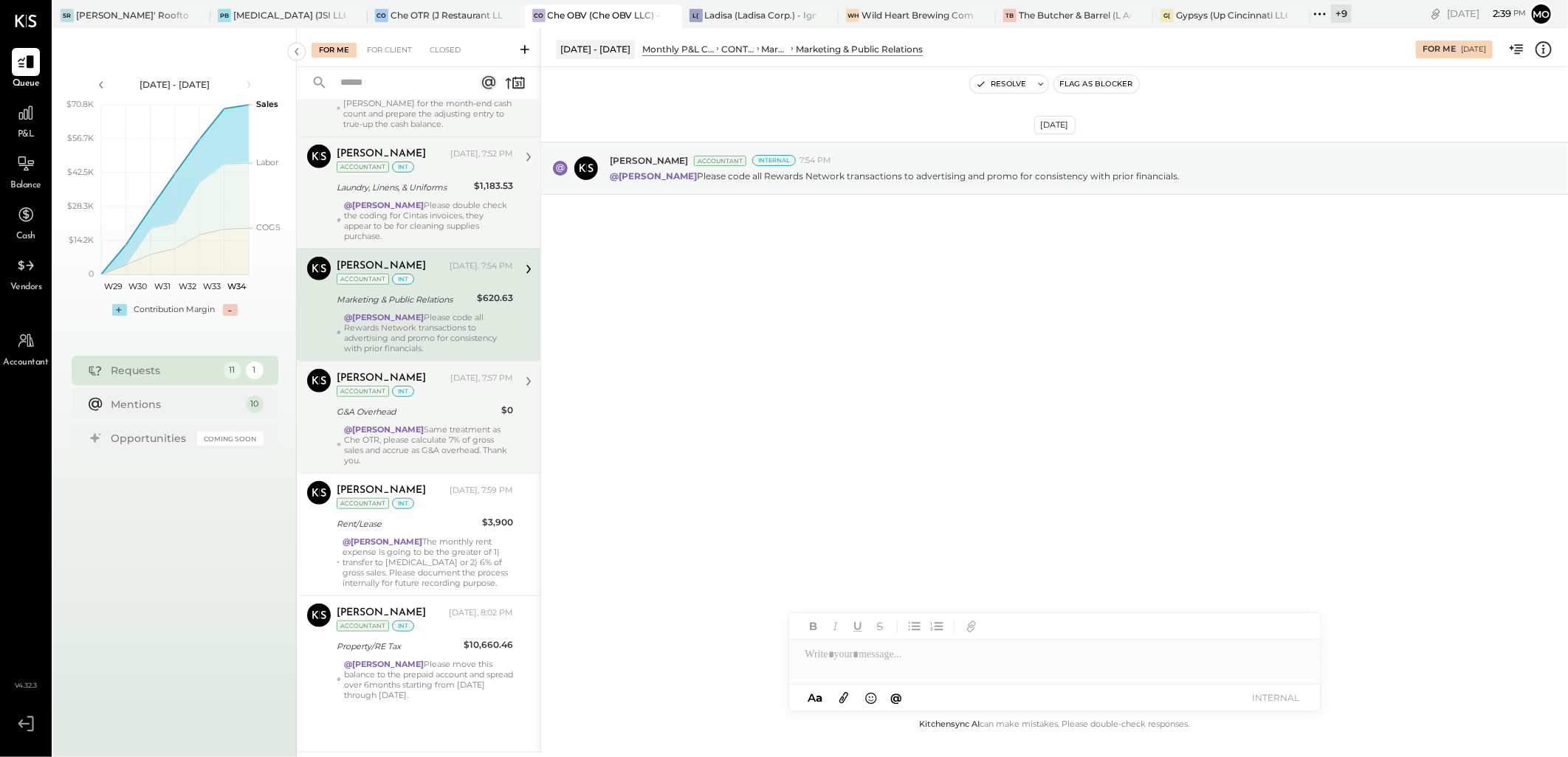
click at [438, 410] on div "G&A Overhead" at bounding box center [417, 412] width 160 height 15
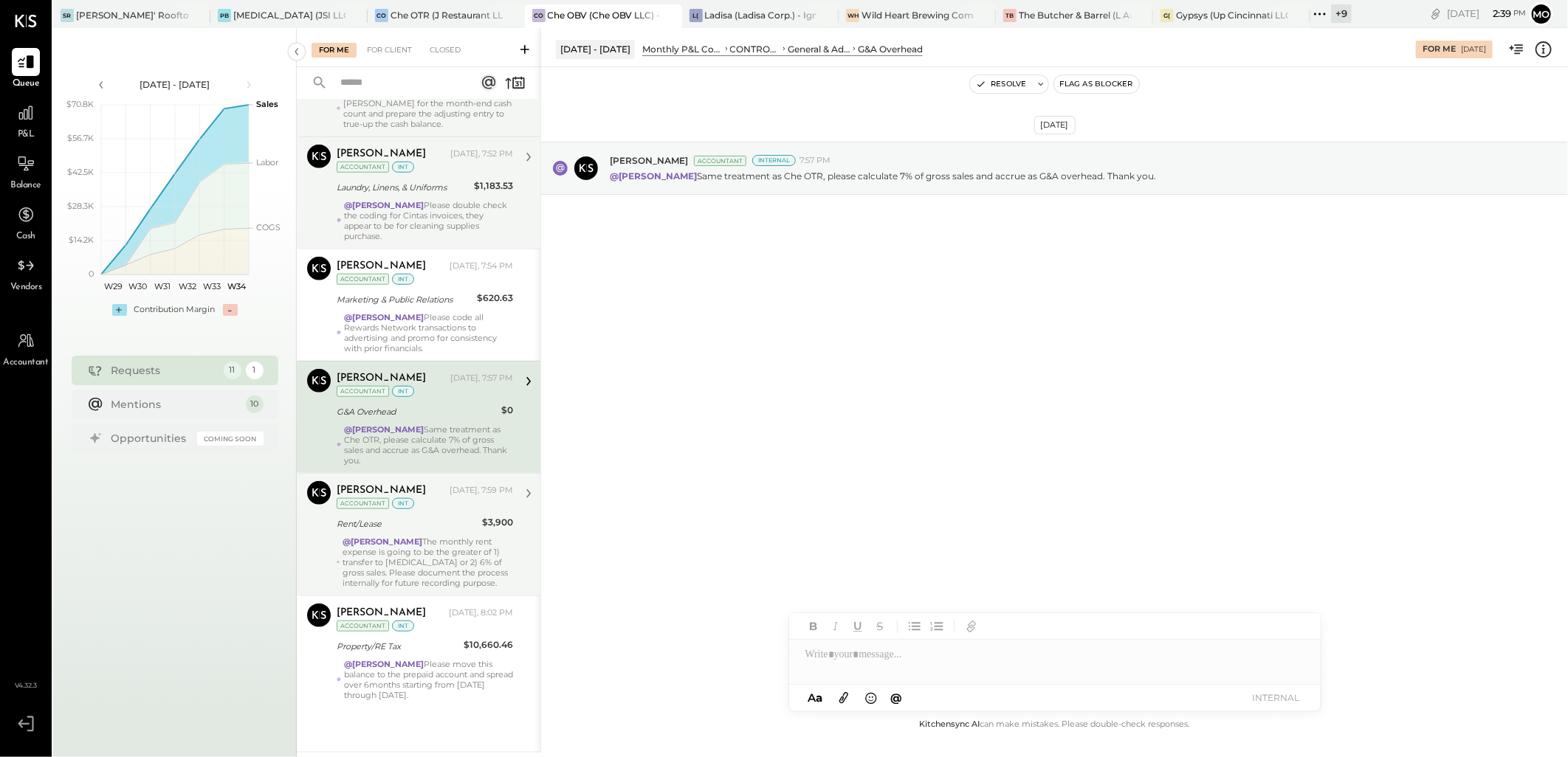
click at [431, 521] on div "Rent/Lease" at bounding box center [407, 525] width 141 height 15
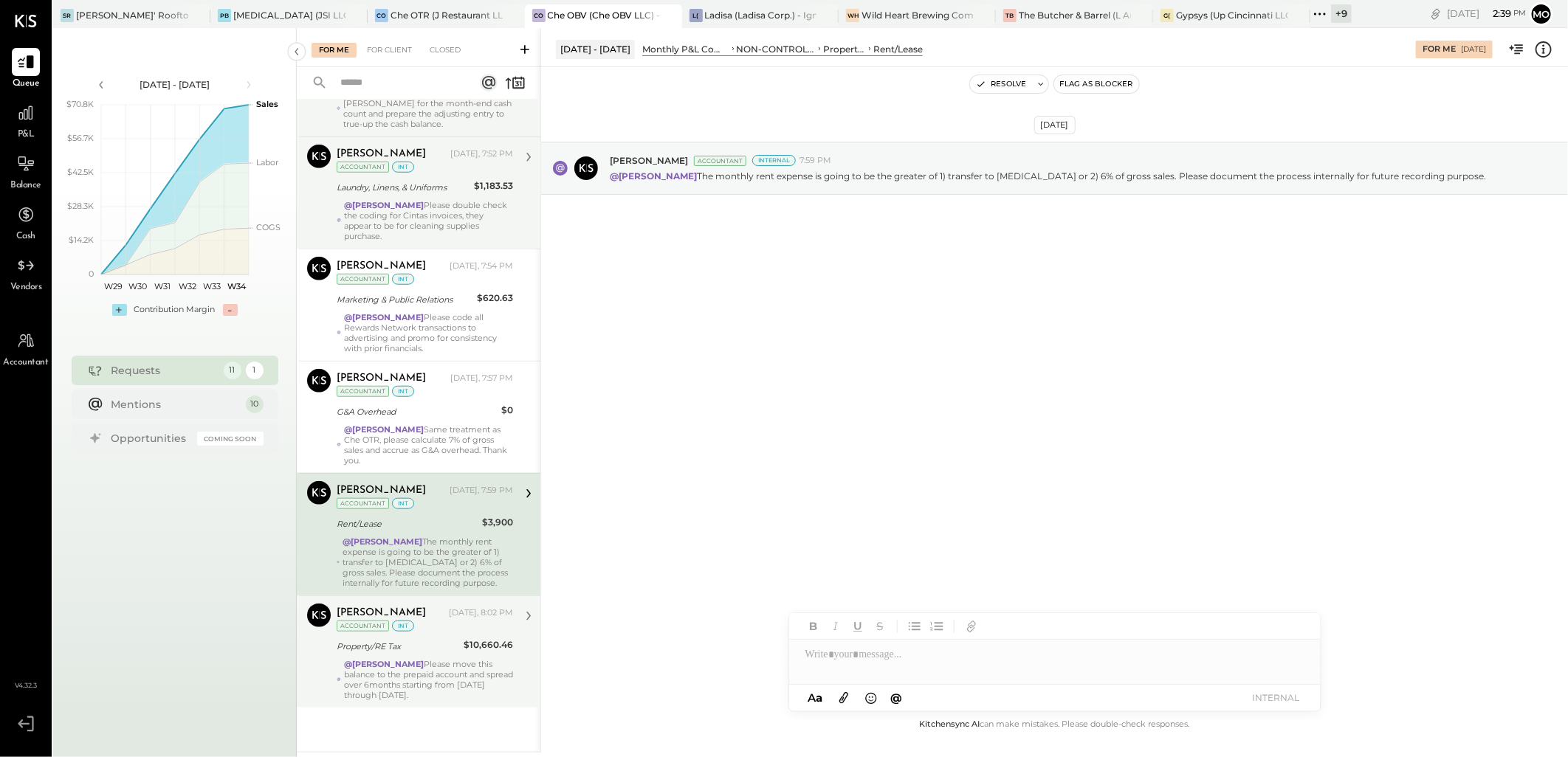
click at [431, 680] on div "@Mohammadsalkin [PERSON_NAME] Please move this balance to the prepaid account a…" at bounding box center [429, 680] width 169 height 41
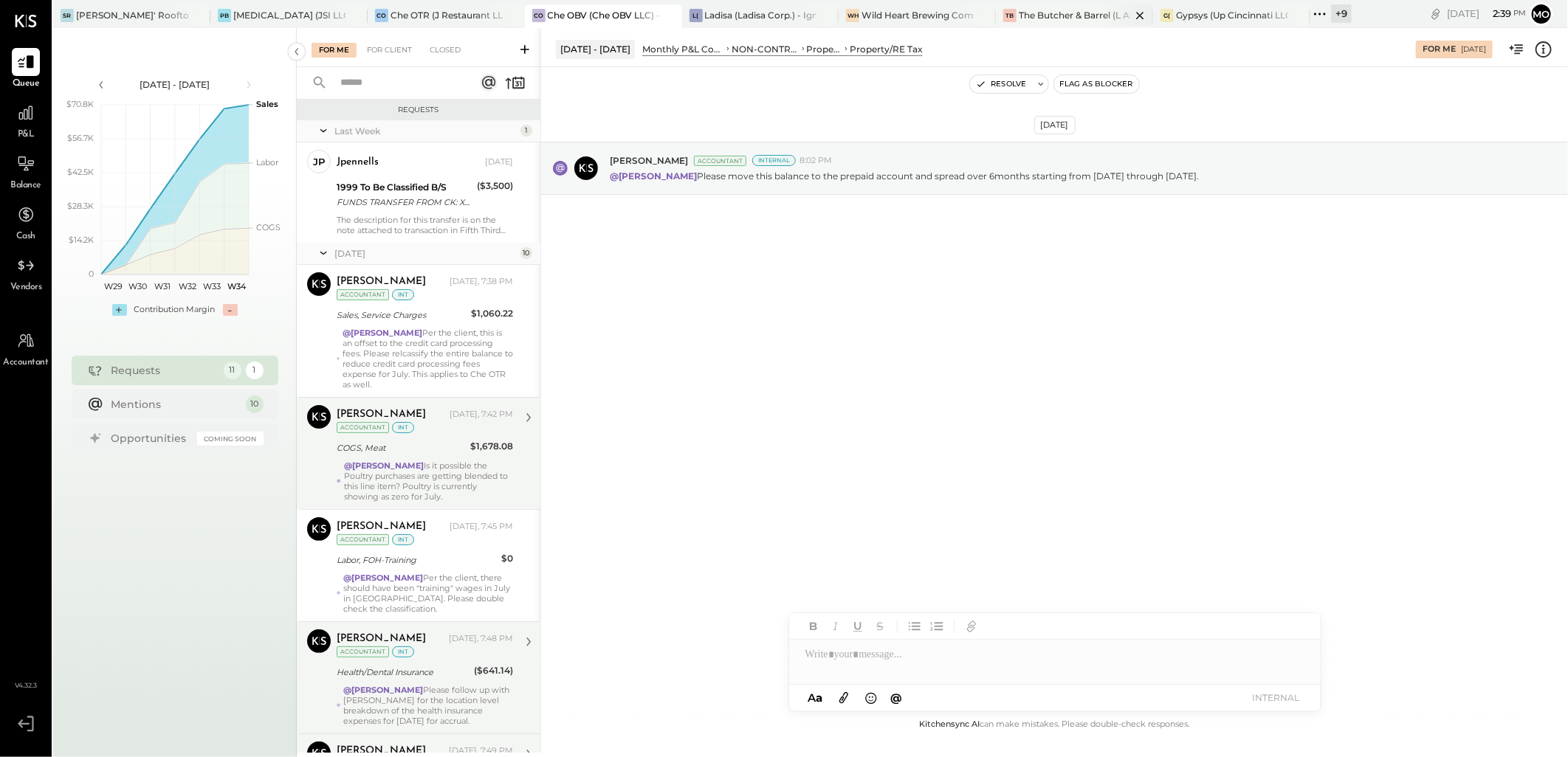
click at [1056, 20] on div "The Butcher & Barrel (L Argento LLC) - [GEOGRAPHIC_DATA]" at bounding box center [1074, 15] width 113 height 12
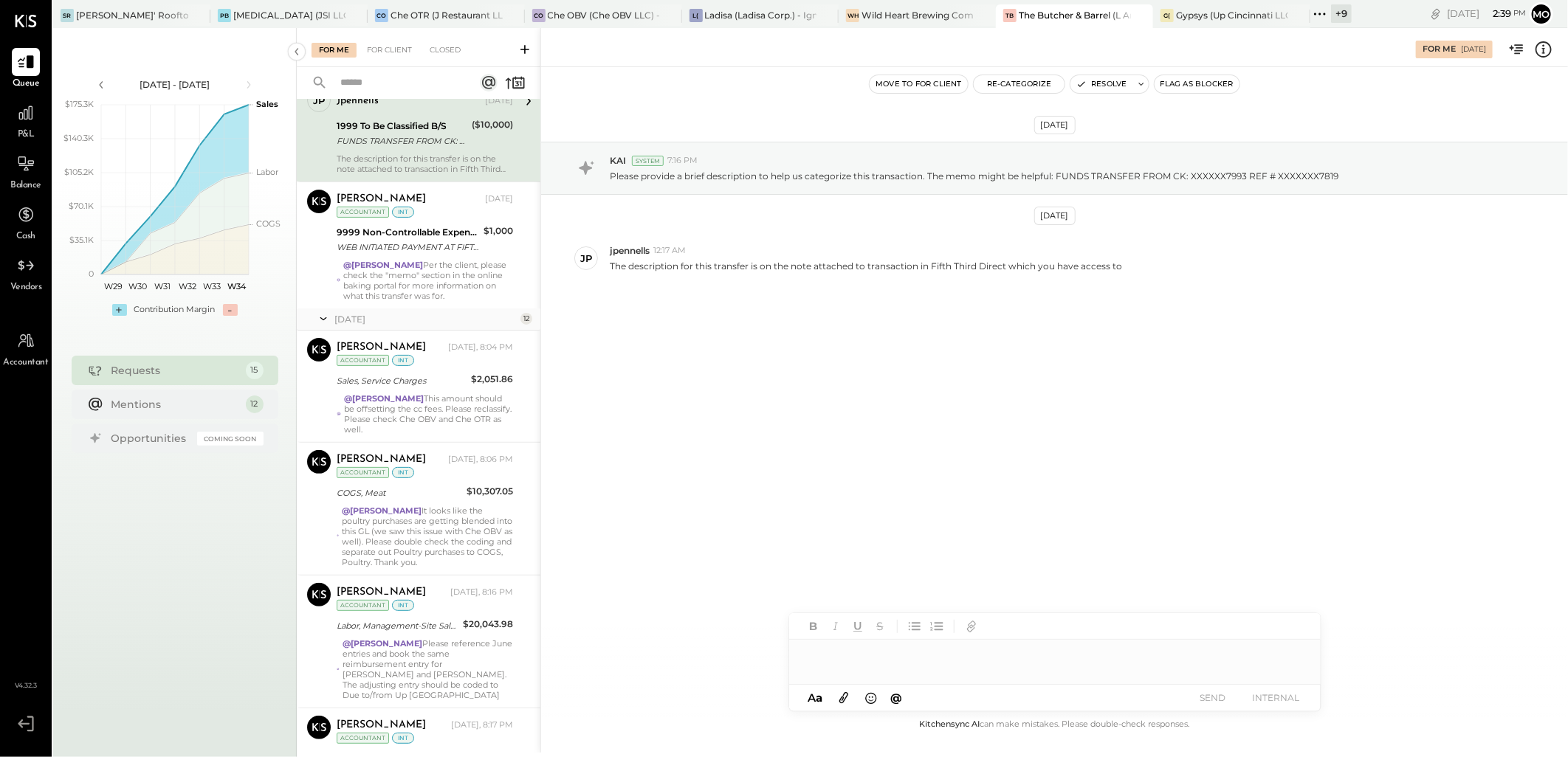
scroll to position [164, 0]
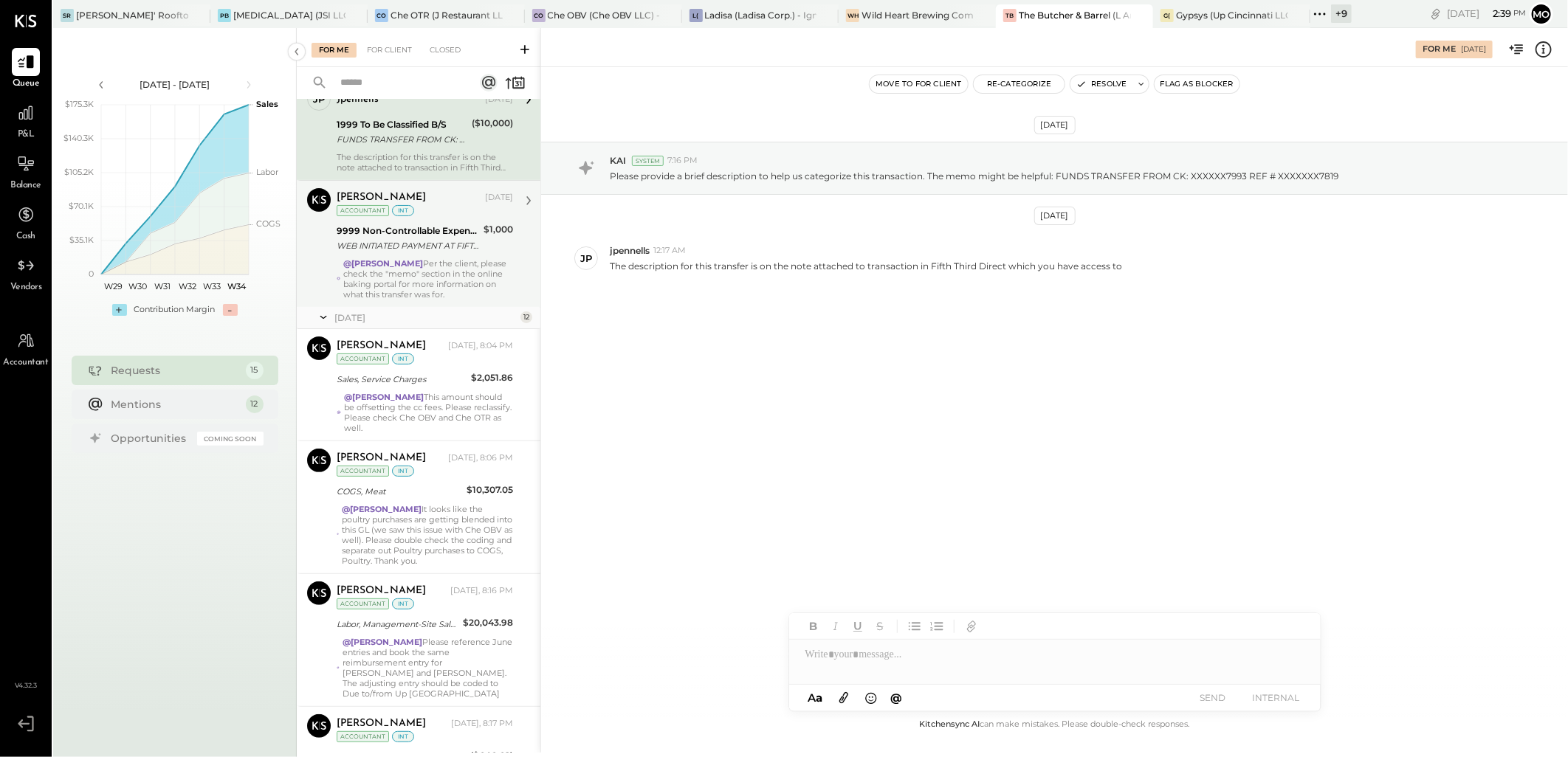
click at [424, 253] on div "9999 Non-Controllable Expenses:Other Income and Expenses:To Be Classified P&L W…" at bounding box center [407, 238] width 142 height 33
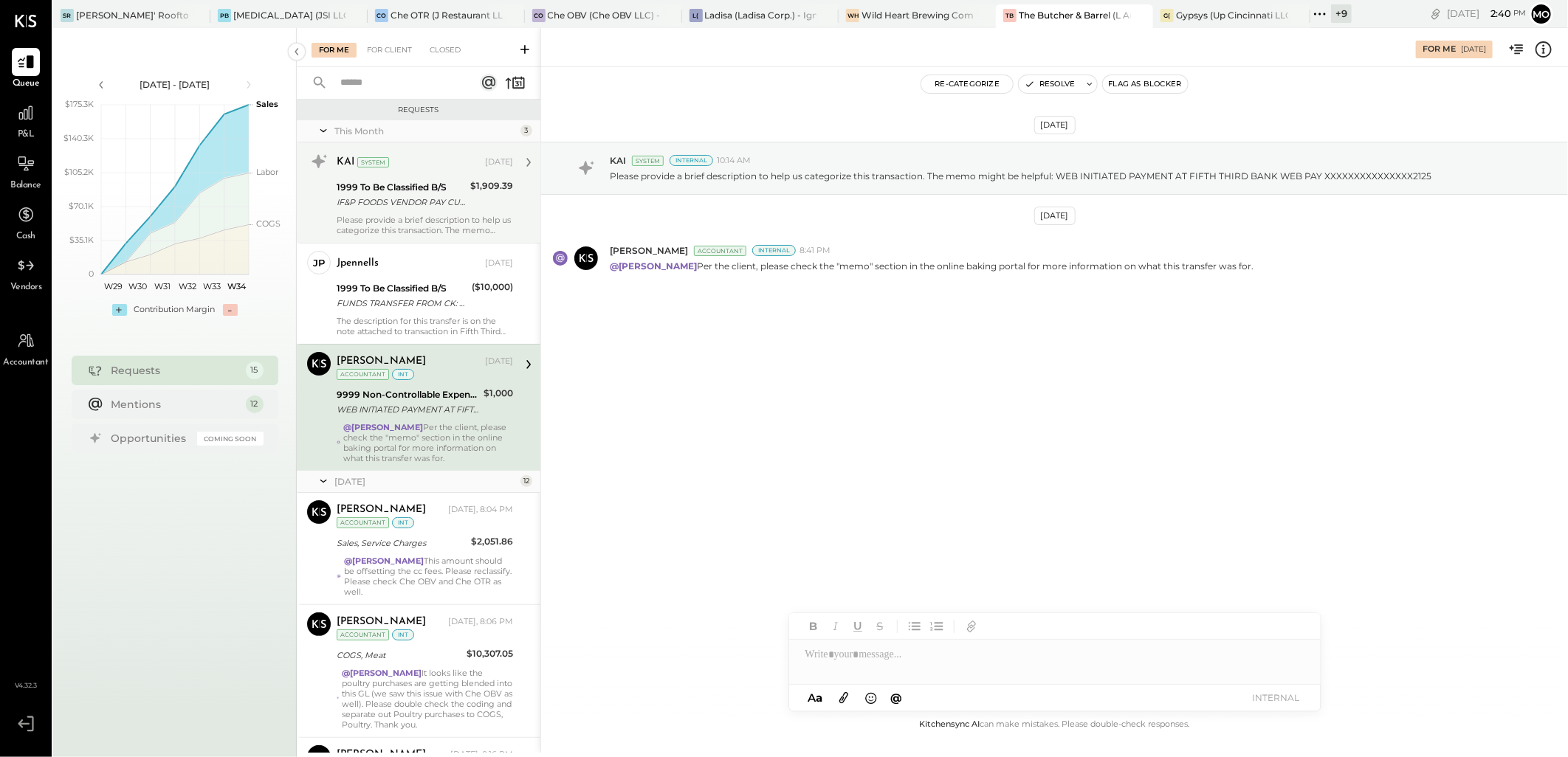
click at [374, 210] on div "1999 To Be Classified B/S IF&P FOODS VENDOR PAY CUST BBCIN THE BUTCHER & BARREL…" at bounding box center [401, 194] width 129 height 33
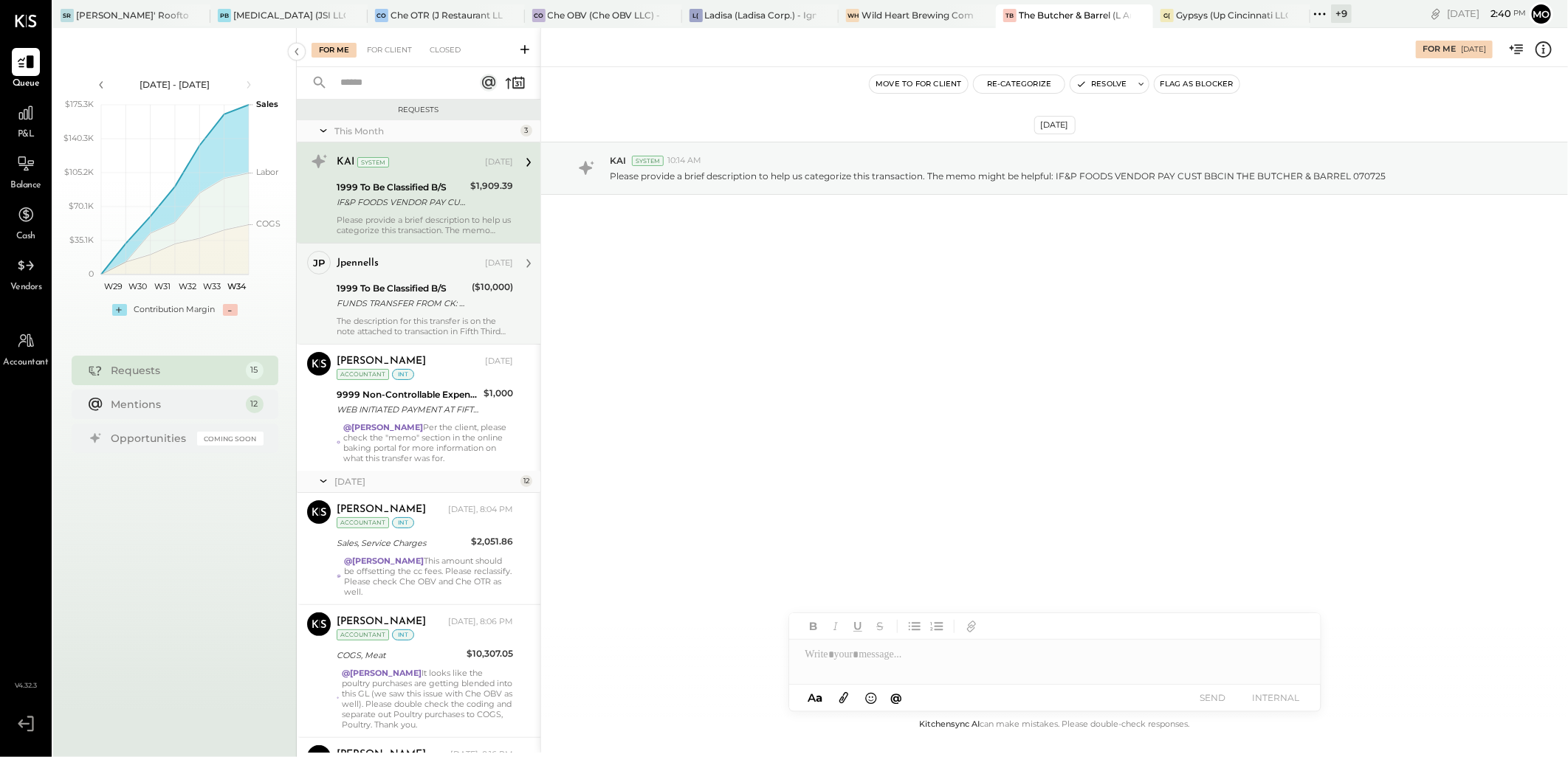
click at [403, 320] on div "The description for this transfer is on the note attached to transaction in Fif…" at bounding box center [425, 326] width 177 height 20
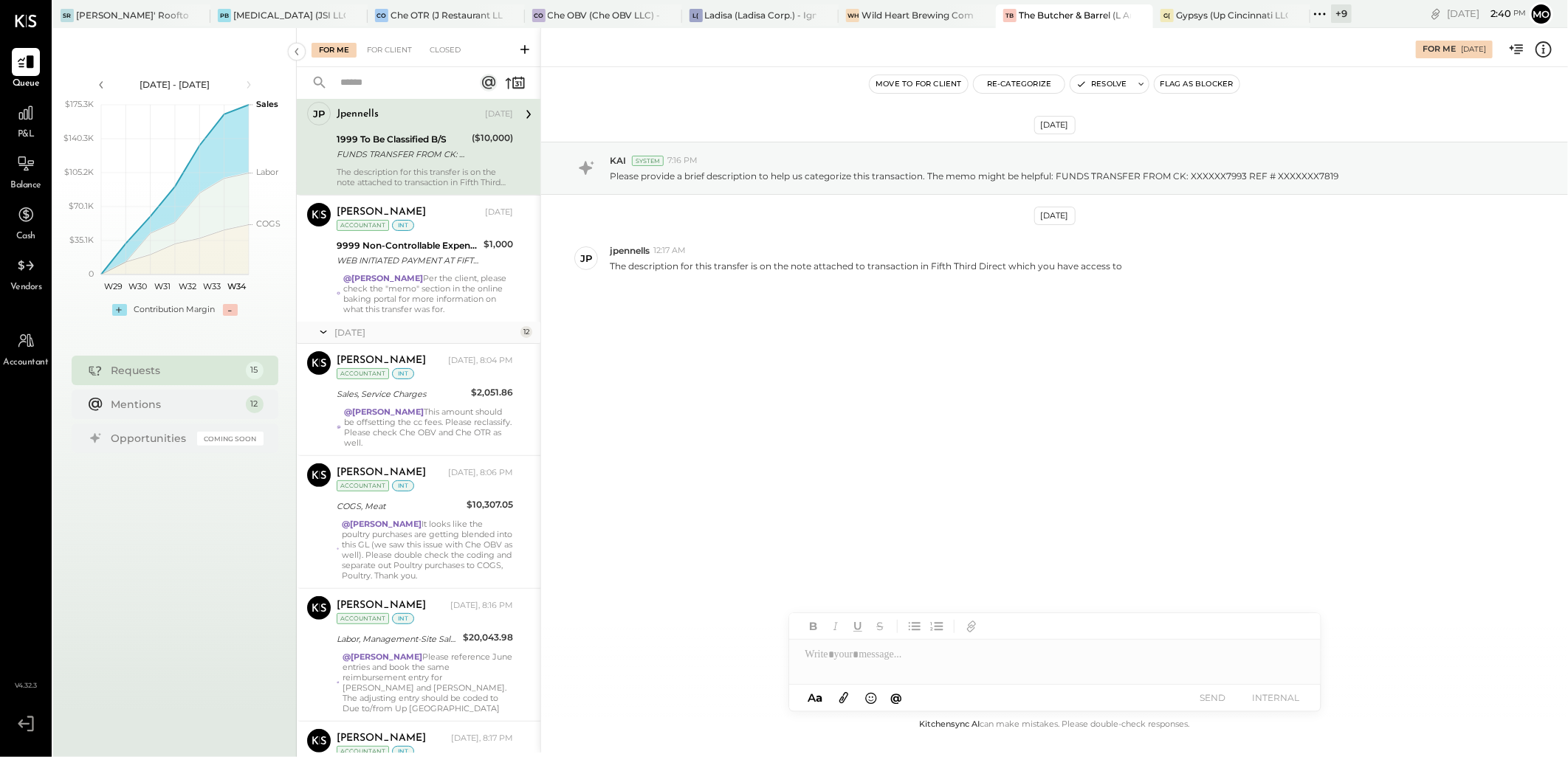
scroll to position [164, 0]
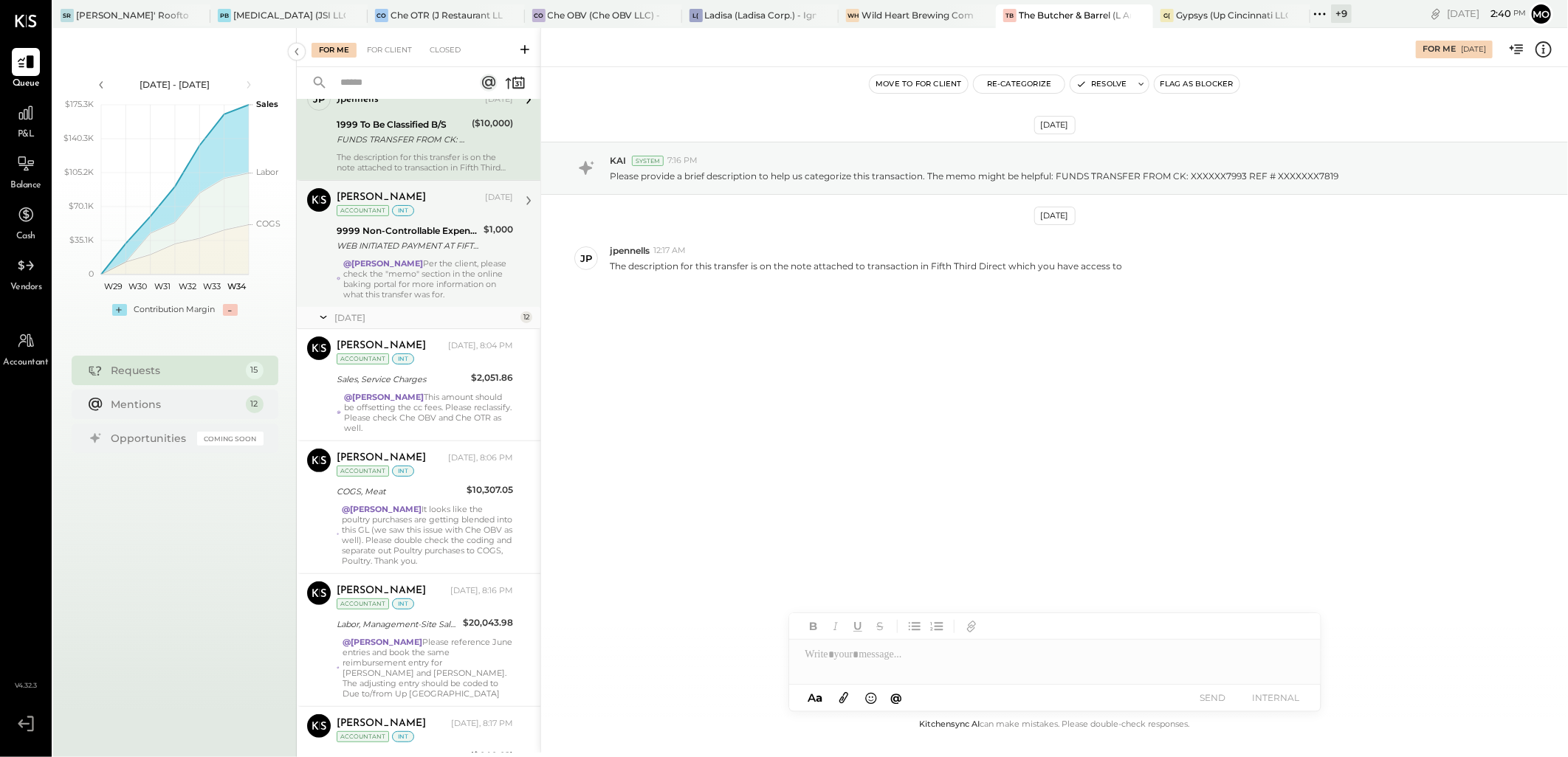
click at [406, 273] on div "@Mohammadsalkin Ansari Per the client, please check the "memo" section in the o…" at bounding box center [428, 279] width 170 height 41
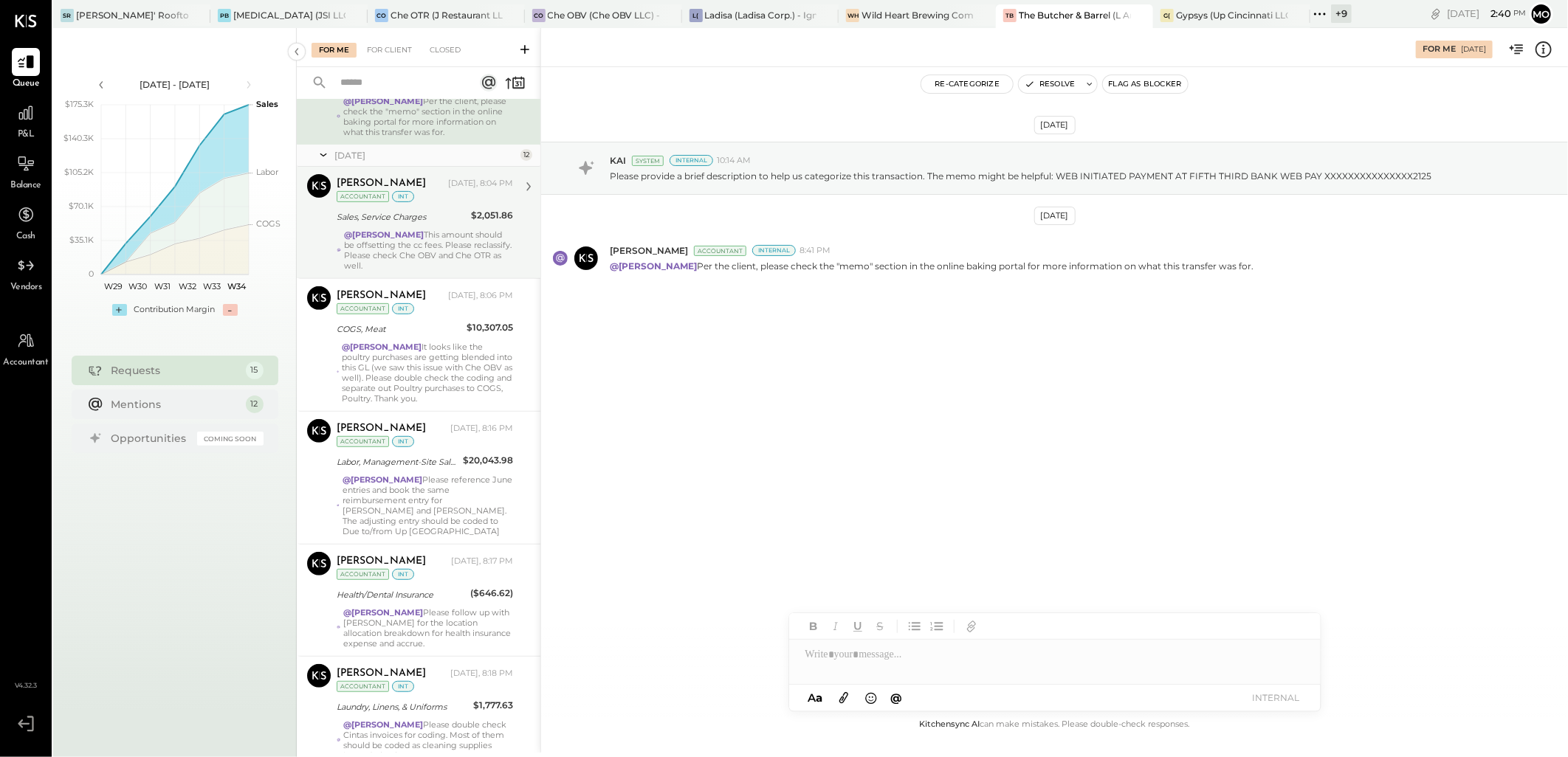
scroll to position [327, 0]
click at [409, 245] on div "@Mohammadsalkin Ansari This amount should be offsetting the cc fees. Please rec…" at bounding box center [429, 248] width 169 height 41
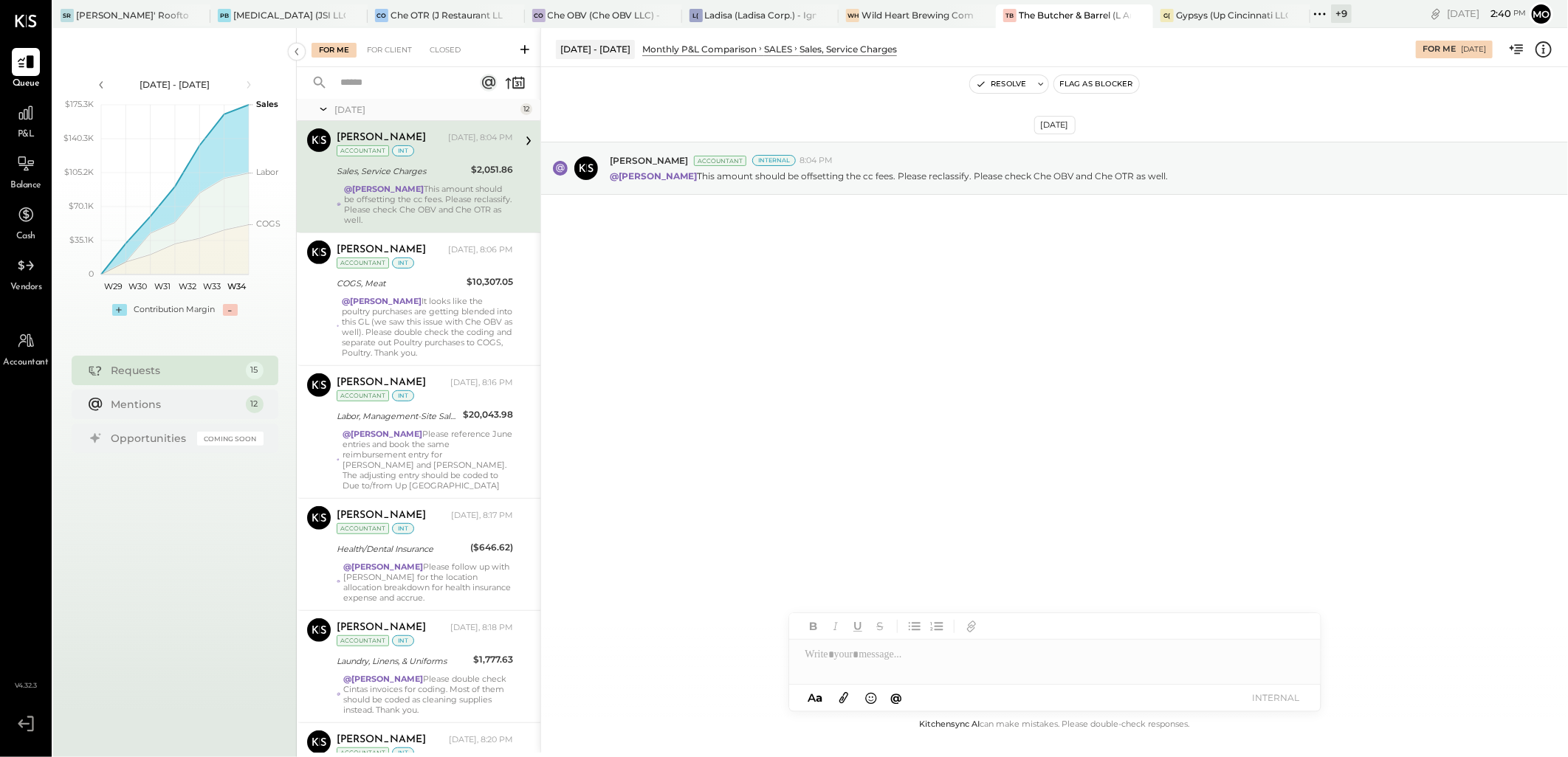
scroll to position [409, 0]
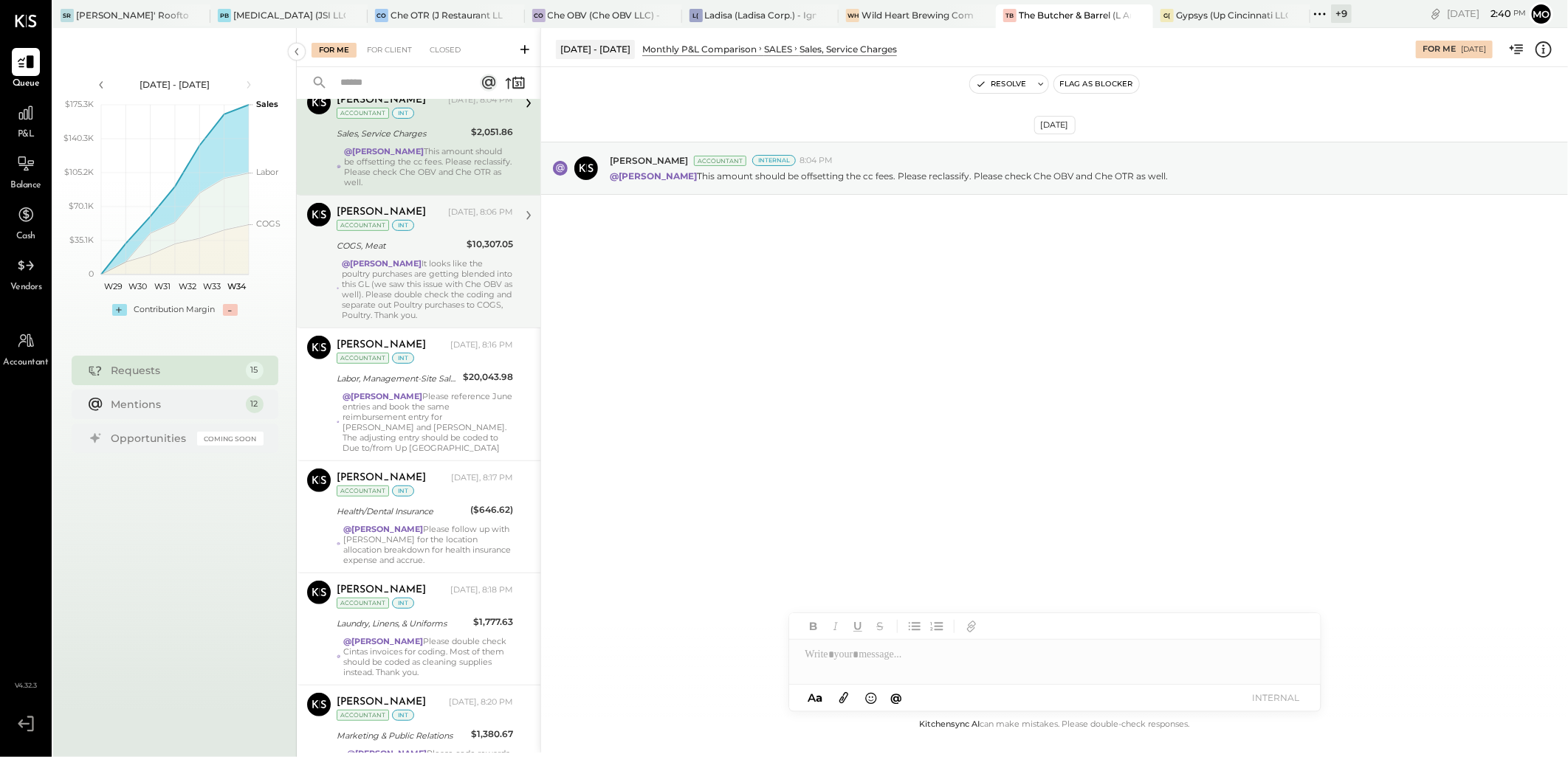
click at [405, 269] on div "@Mohammadsalkin Ansari It looks like the poultry purchases are getting blended …" at bounding box center [427, 289] width 171 height 62
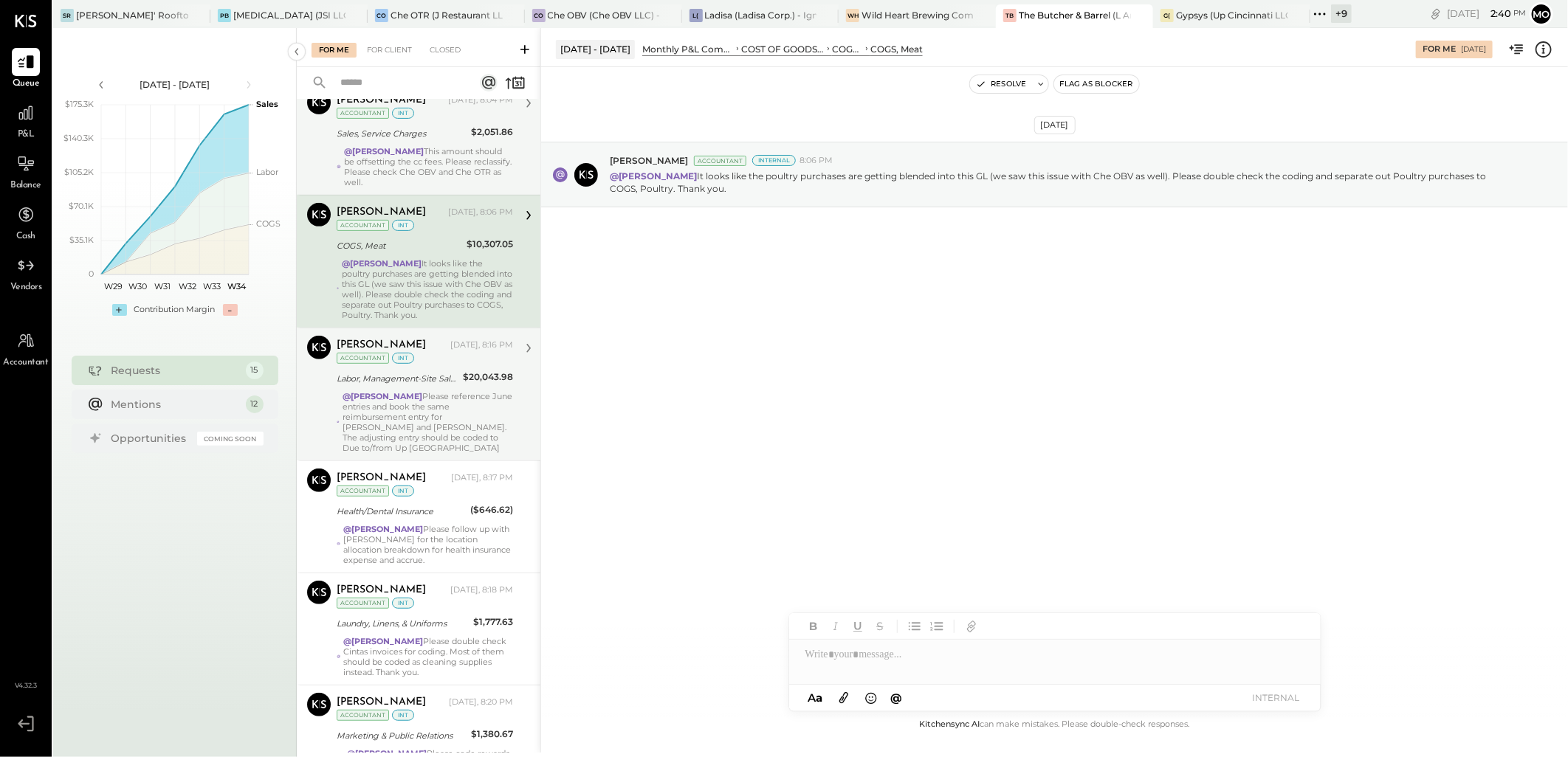
click at [403, 411] on div "@[PERSON_NAME] Please reference June entries and book the same reimbursement en…" at bounding box center [427, 422] width 170 height 62
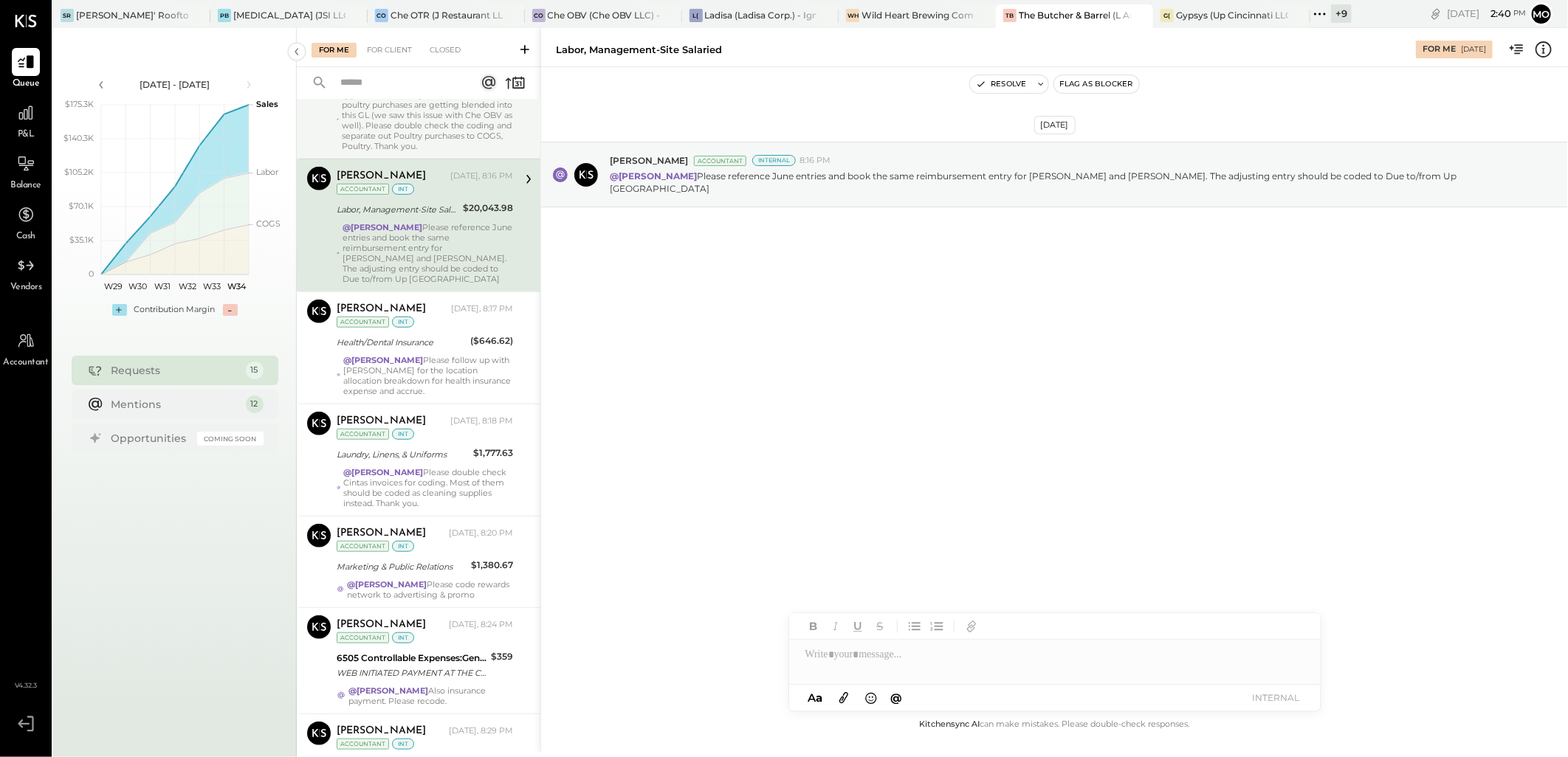
scroll to position [656, 0]
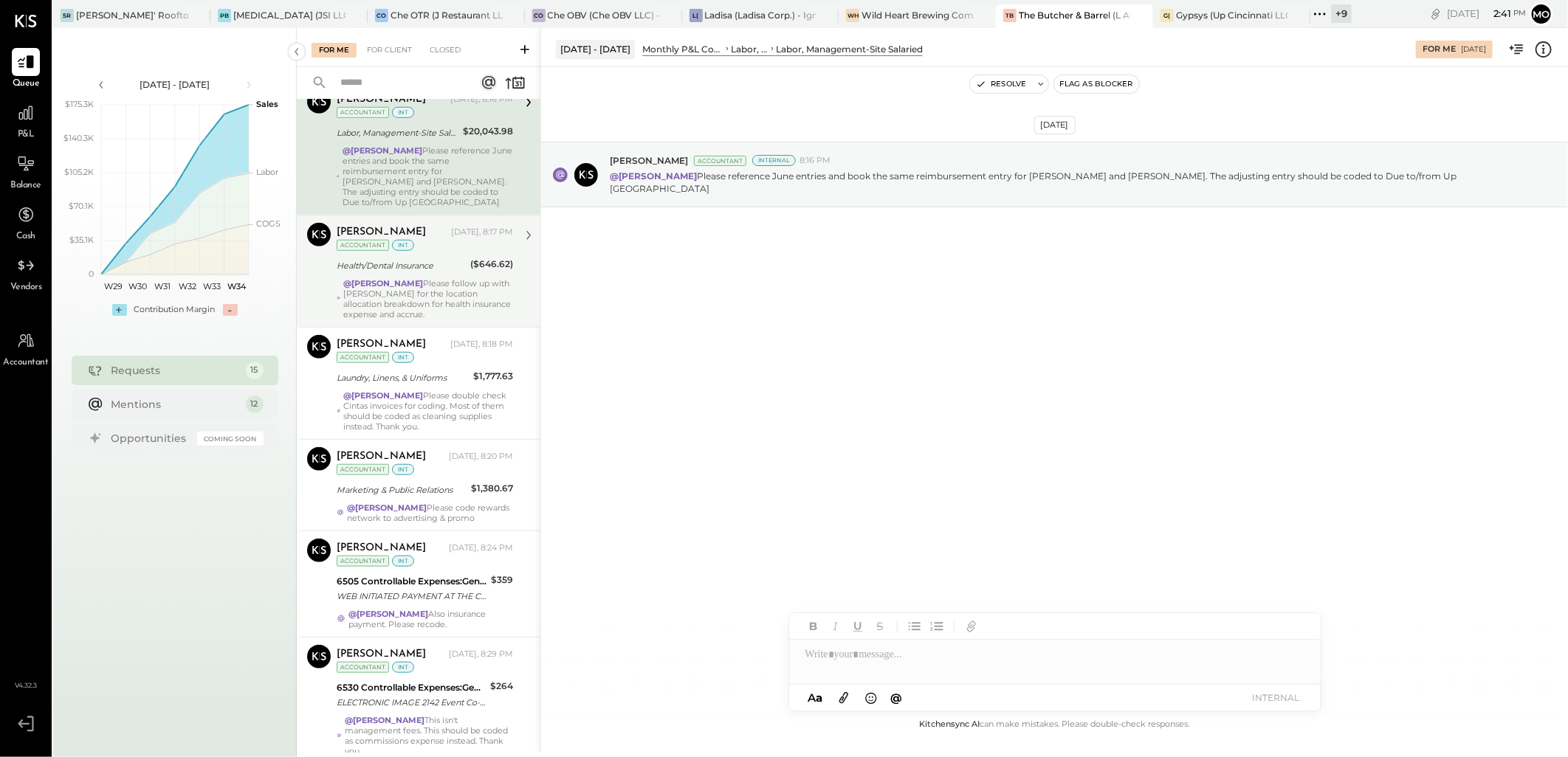
click at [423, 278] on strong "@[PERSON_NAME]" at bounding box center [383, 283] width 80 height 10
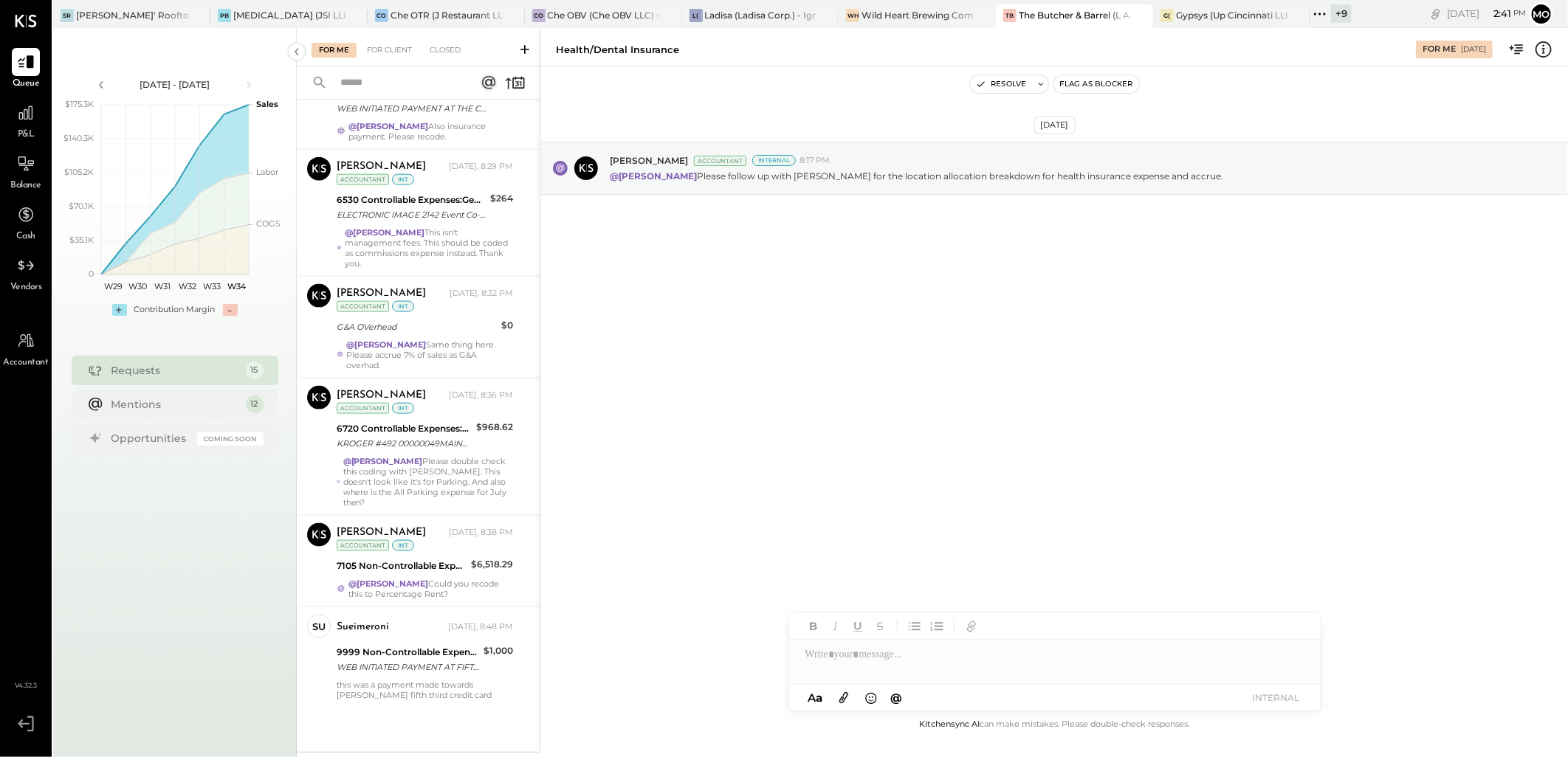
scroll to position [1155, 0]
click at [426, 573] on div "7105 Non-Controllable Expenses:Property Expenses:Rent/Lease" at bounding box center [402, 566] width 130 height 15
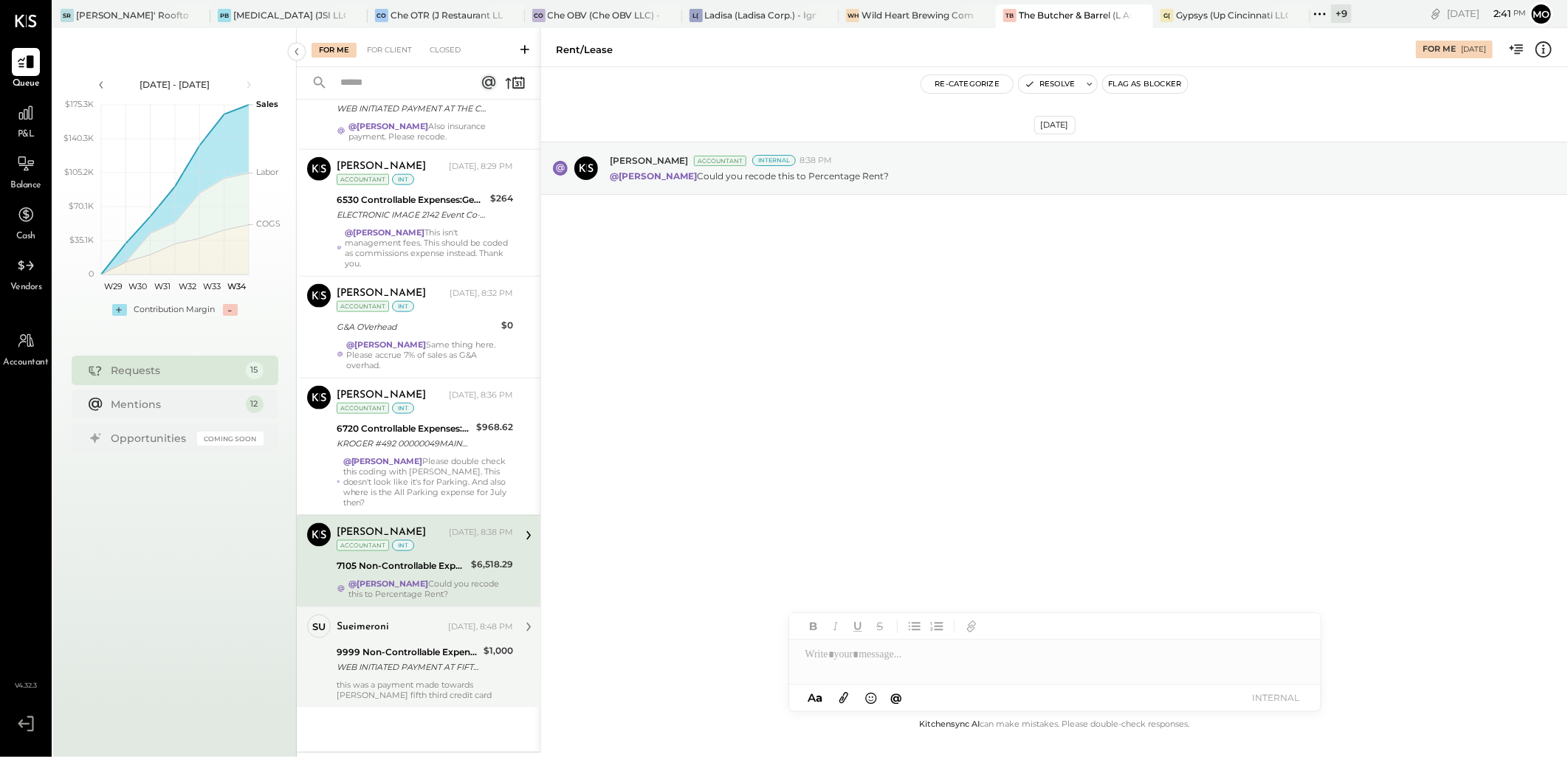
click at [432, 682] on div "this was a payment made towards [PERSON_NAME] fifth third credit card" at bounding box center [425, 690] width 177 height 20
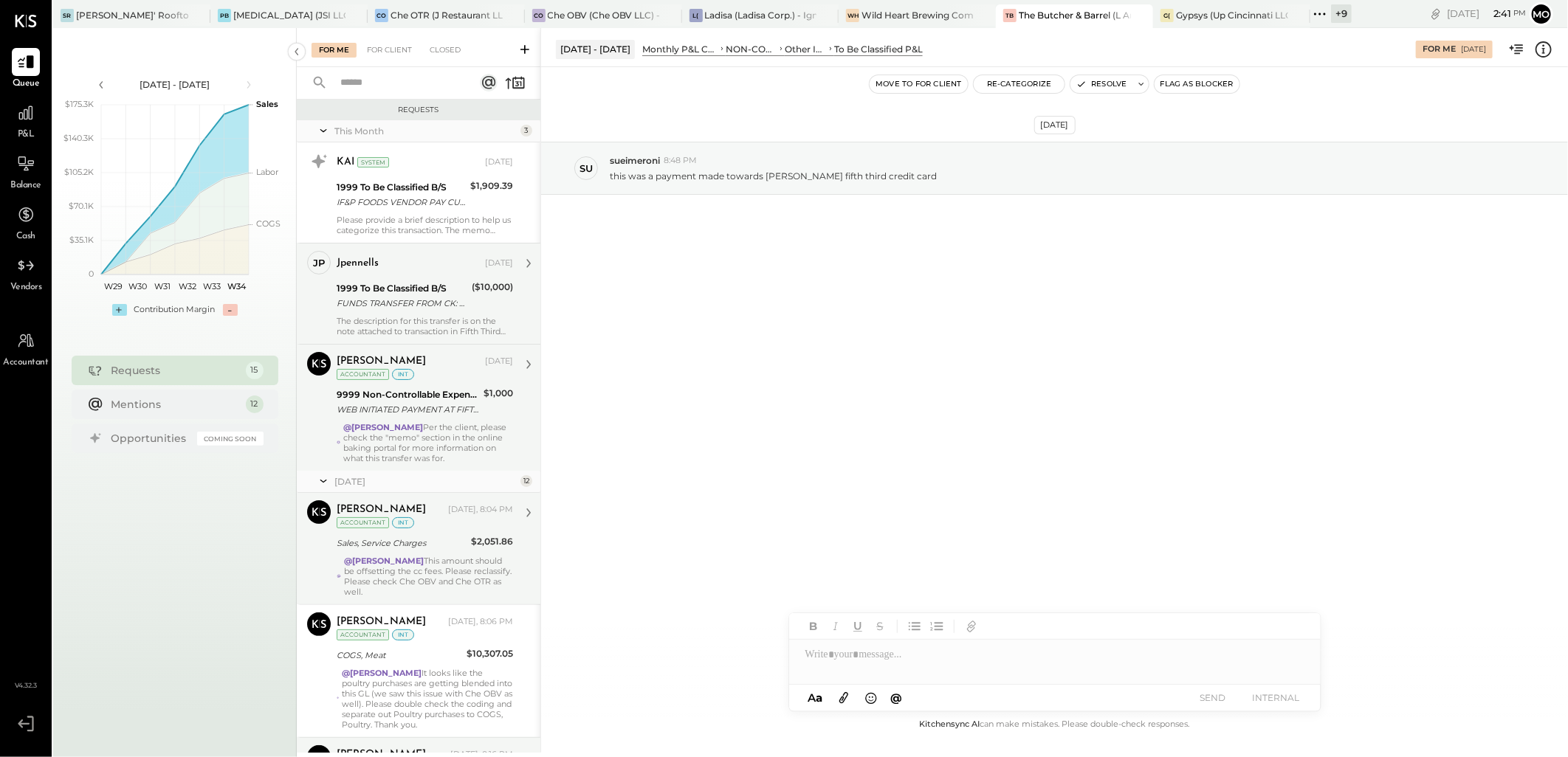
click at [430, 286] on div "1999 To Be Classified B/S" at bounding box center [402, 288] width 130 height 15
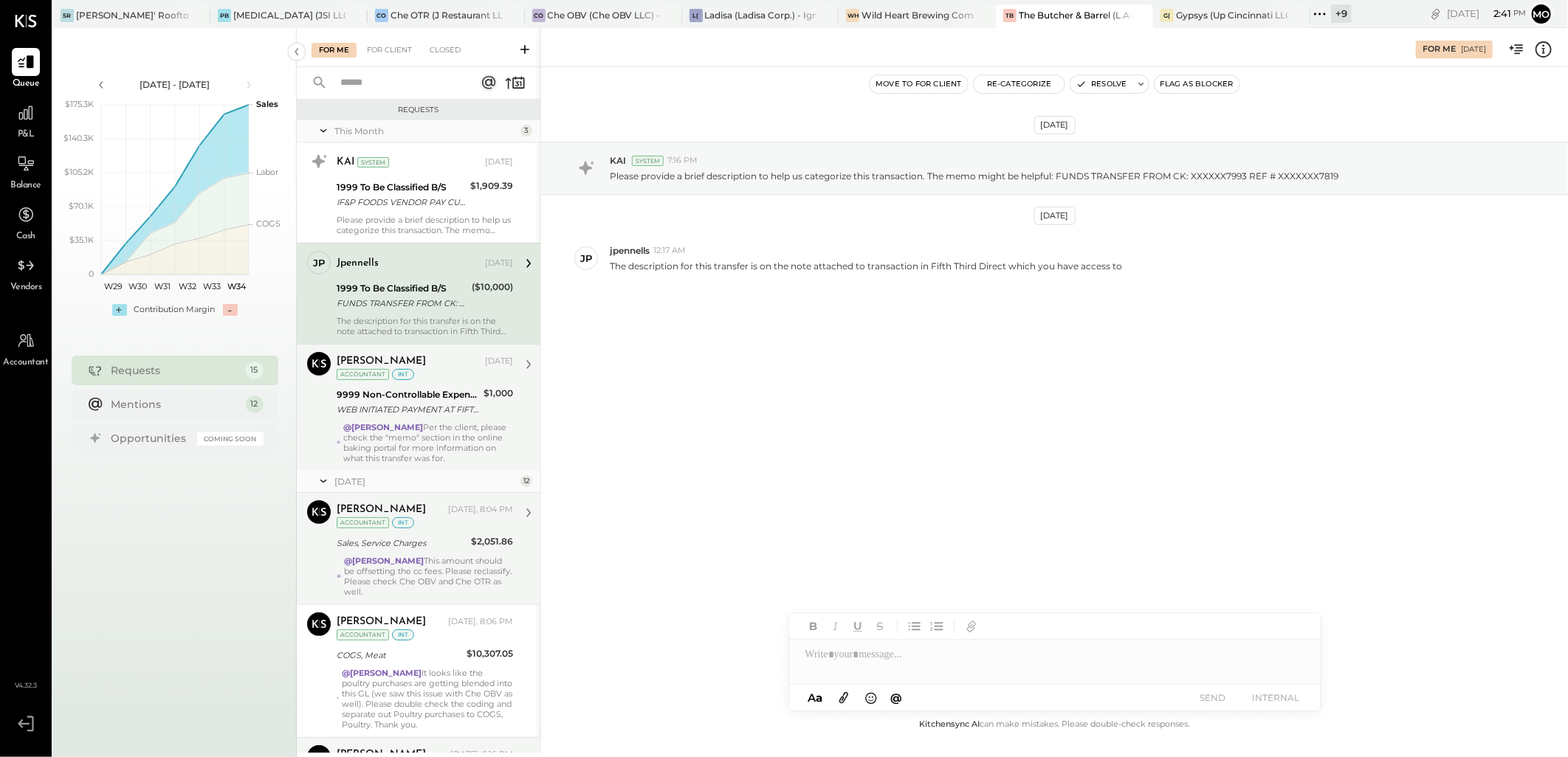
click at [437, 411] on div "WEB INITIATED PAYMENT AT FIFTH THIRD BANK WEB PAY XXXXXXXXXXXXXXX2125" at bounding box center [407, 410] width 142 height 15
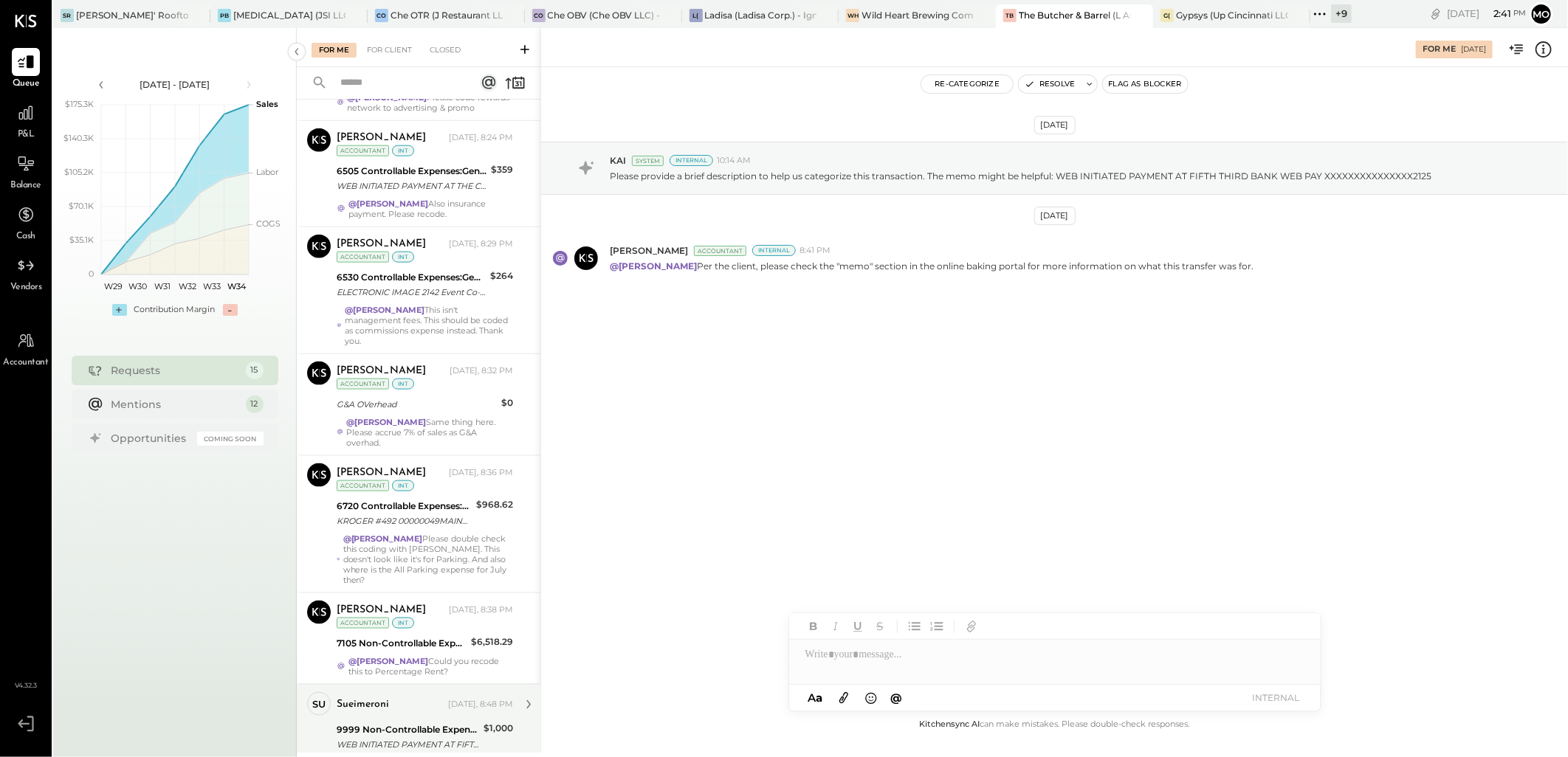
scroll to position [1155, 0]
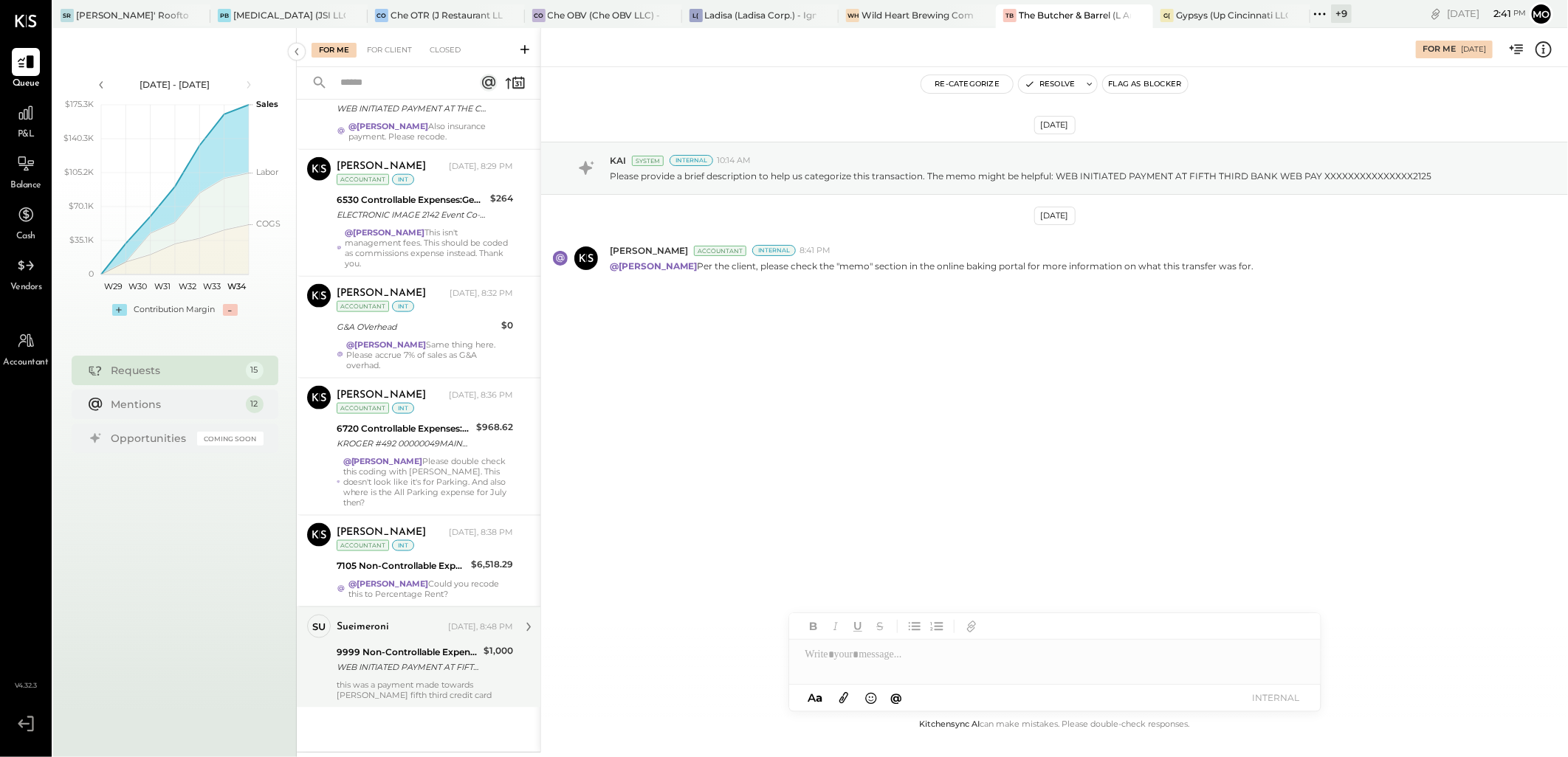
click at [400, 671] on div "WEB INITIATED PAYMENT AT FIFTH THIRD BANK WEB PAY XXXXXXXXXXXXXXX2125" at bounding box center [407, 668] width 142 height 15
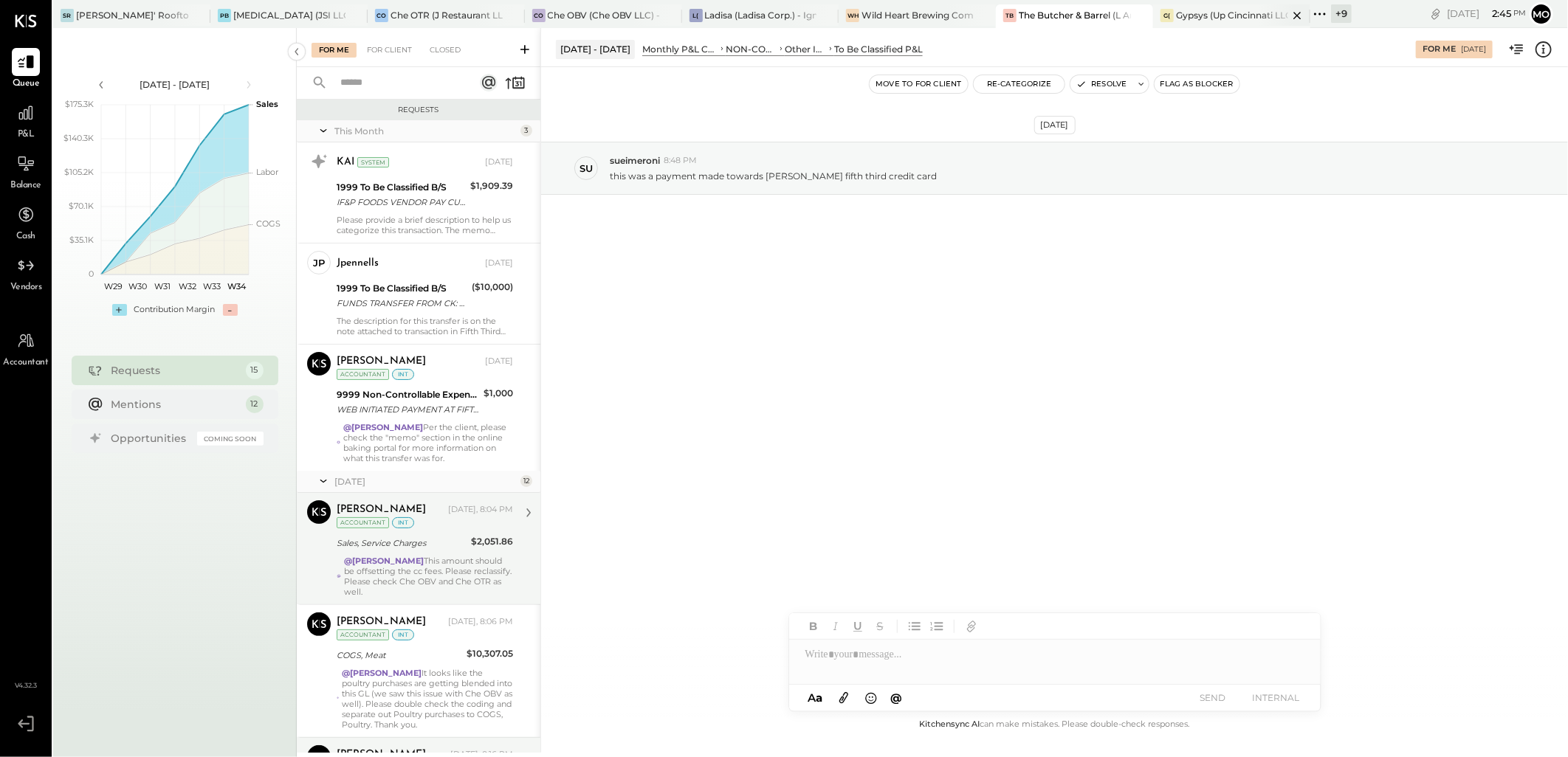
click at [1242, 5] on div "G( Gypsys (Up Cincinnati LLC) - [GEOGRAPHIC_DATA]" at bounding box center [1231, 16] width 157 height 23
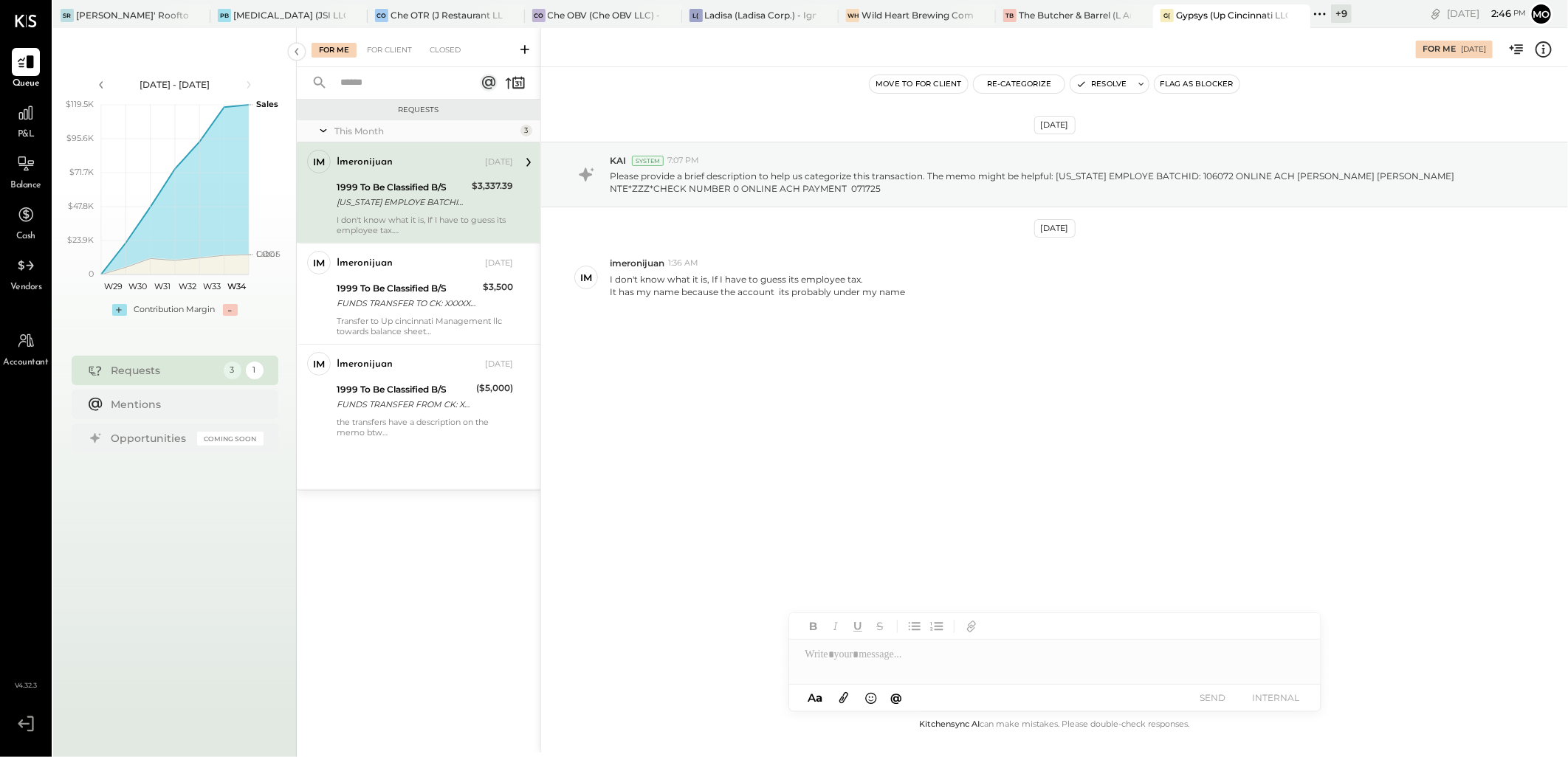
click at [1319, 12] on icon at bounding box center [1320, 14] width 20 height 20
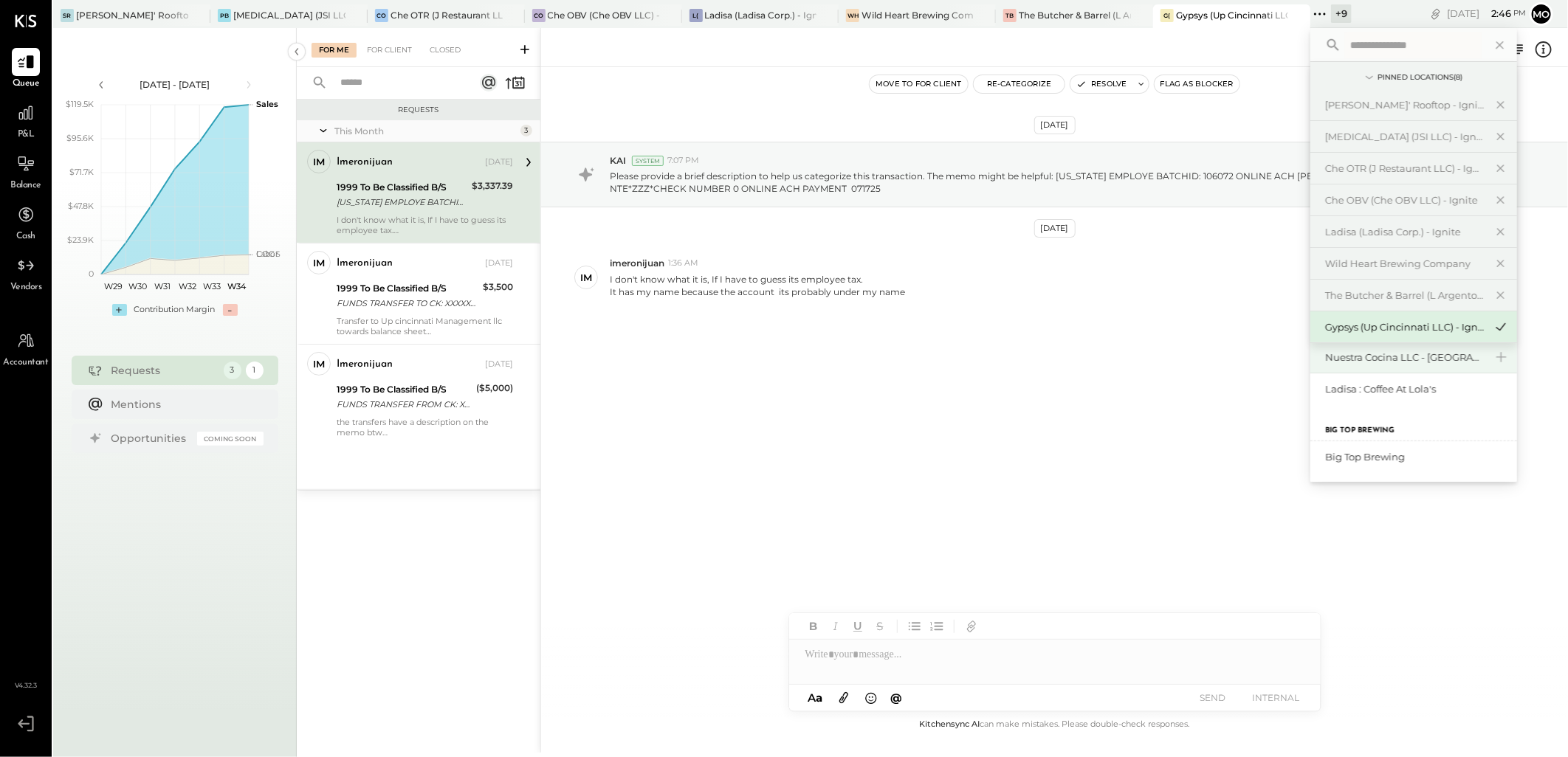
scroll to position [163, 0]
click at [1411, 358] on div "Nuestra Cocina LLC - [GEOGRAPHIC_DATA]" at bounding box center [1404, 356] width 159 height 14
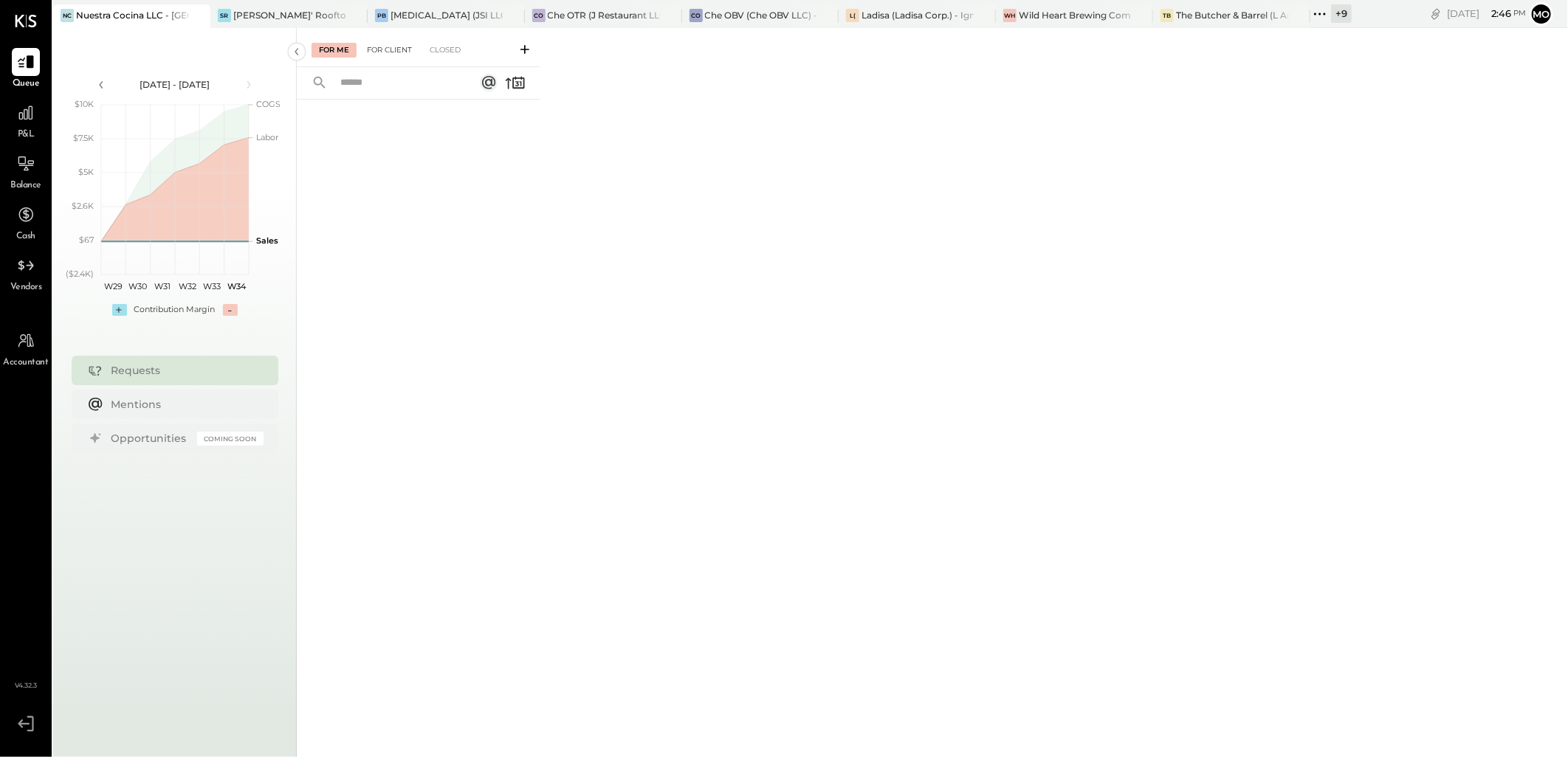
click at [388, 56] on div "For Client" at bounding box center [390, 50] width 60 height 15
click at [433, 52] on div "Closed" at bounding box center [445, 50] width 46 height 15
click at [331, 56] on div "For Me" at bounding box center [334, 50] width 45 height 15
click at [20, 118] on icon at bounding box center [25, 113] width 20 height 20
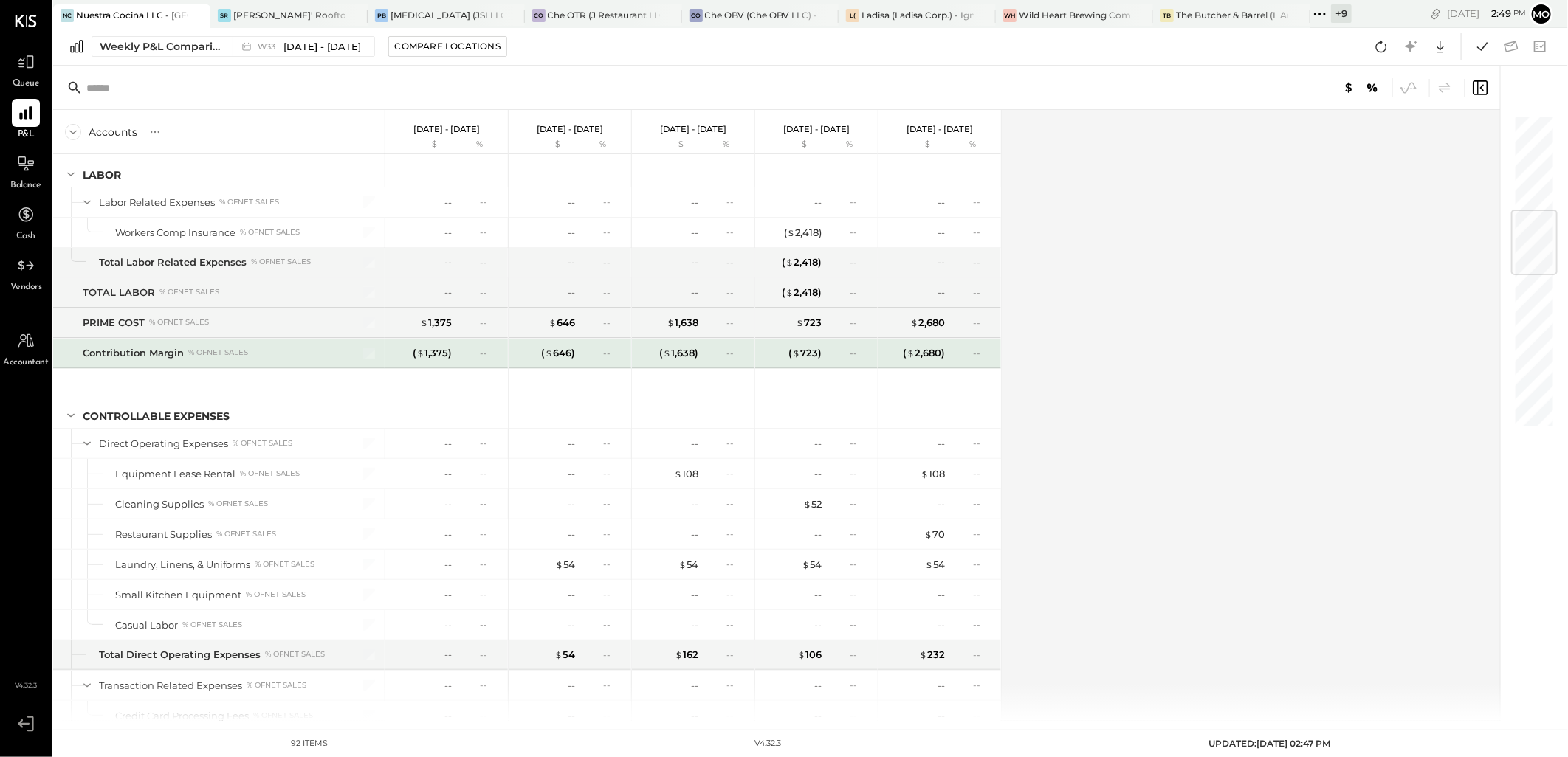
scroll to position [820, 0]
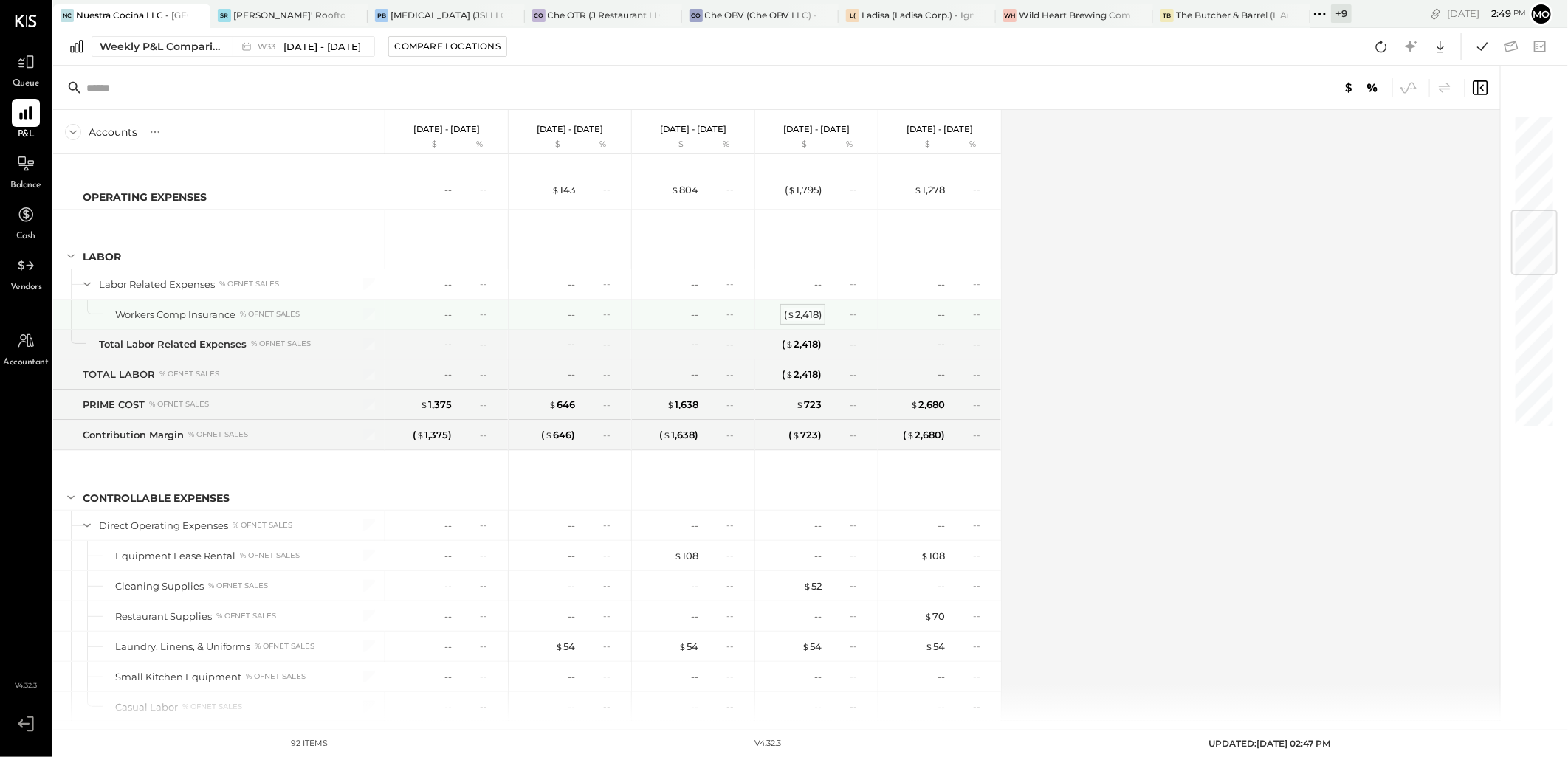
click at [805, 316] on div "( $ 2,418 )" at bounding box center [803, 314] width 37 height 14
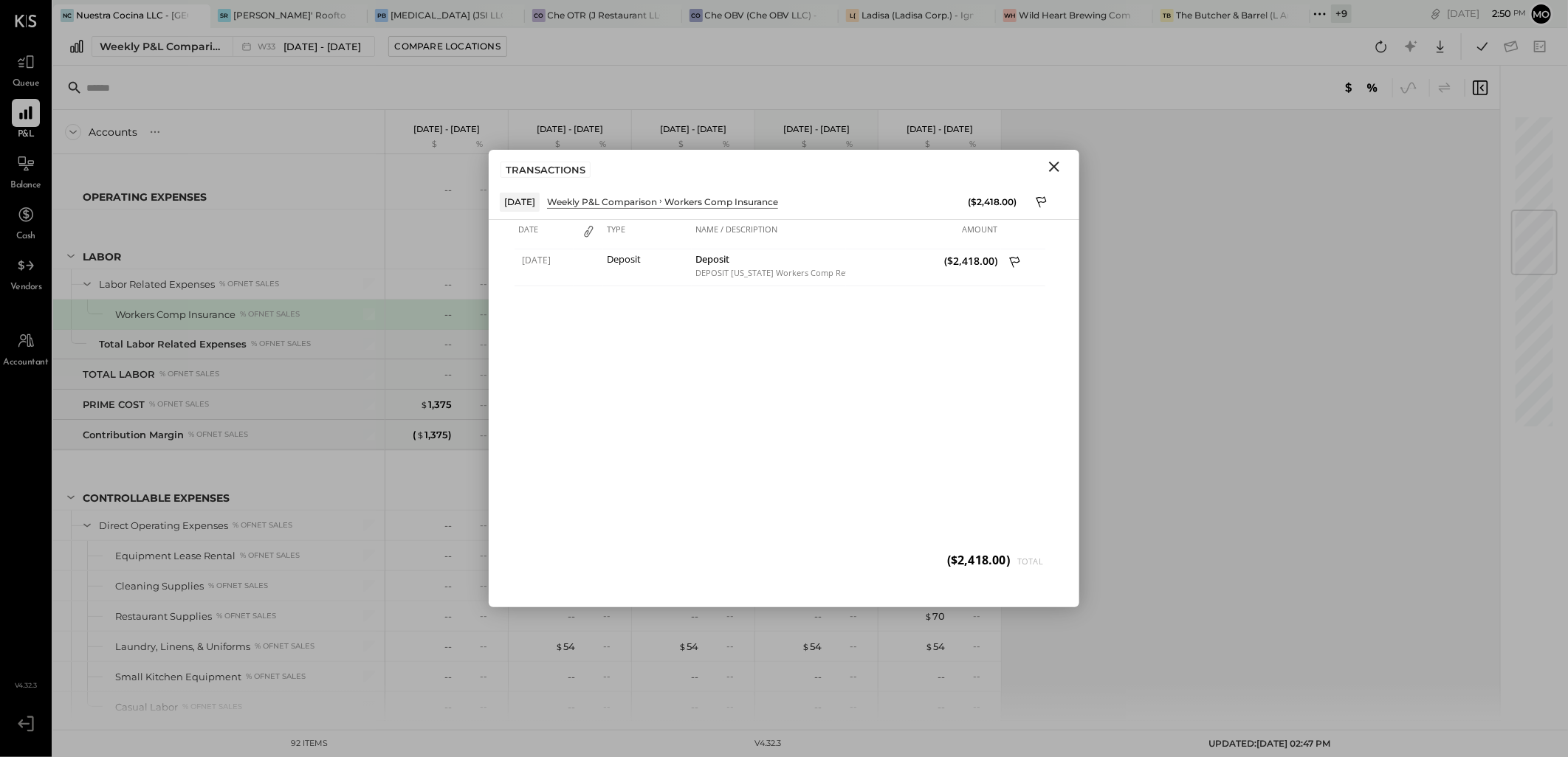
drag, startPoint x: 1056, startPoint y: 163, endPoint x: 1167, endPoint y: 199, distance: 116.7
click at [1056, 163] on icon "Close" at bounding box center [1054, 166] width 18 height 18
